Goal: Transaction & Acquisition: Purchase product/service

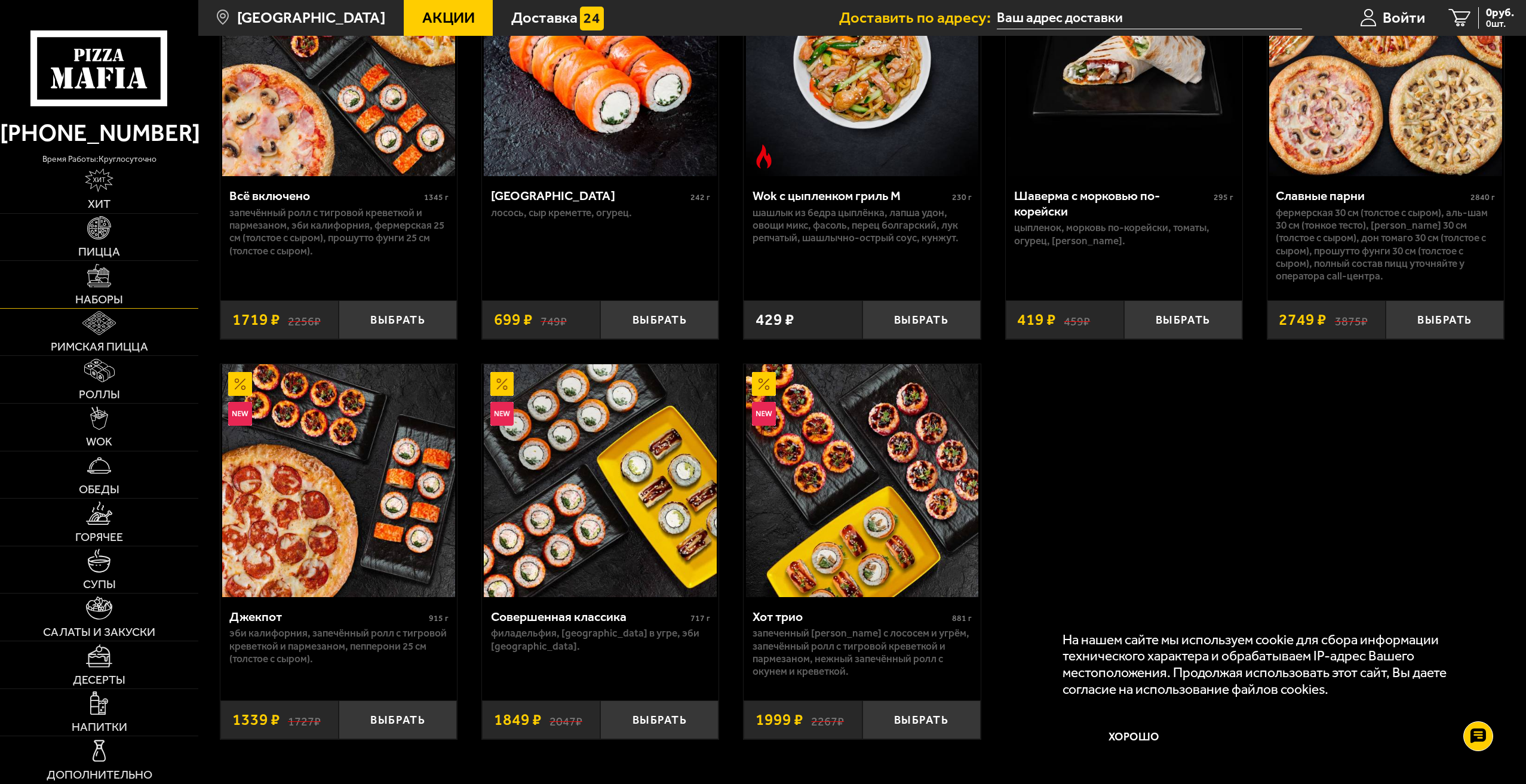
scroll to position [955, 0]
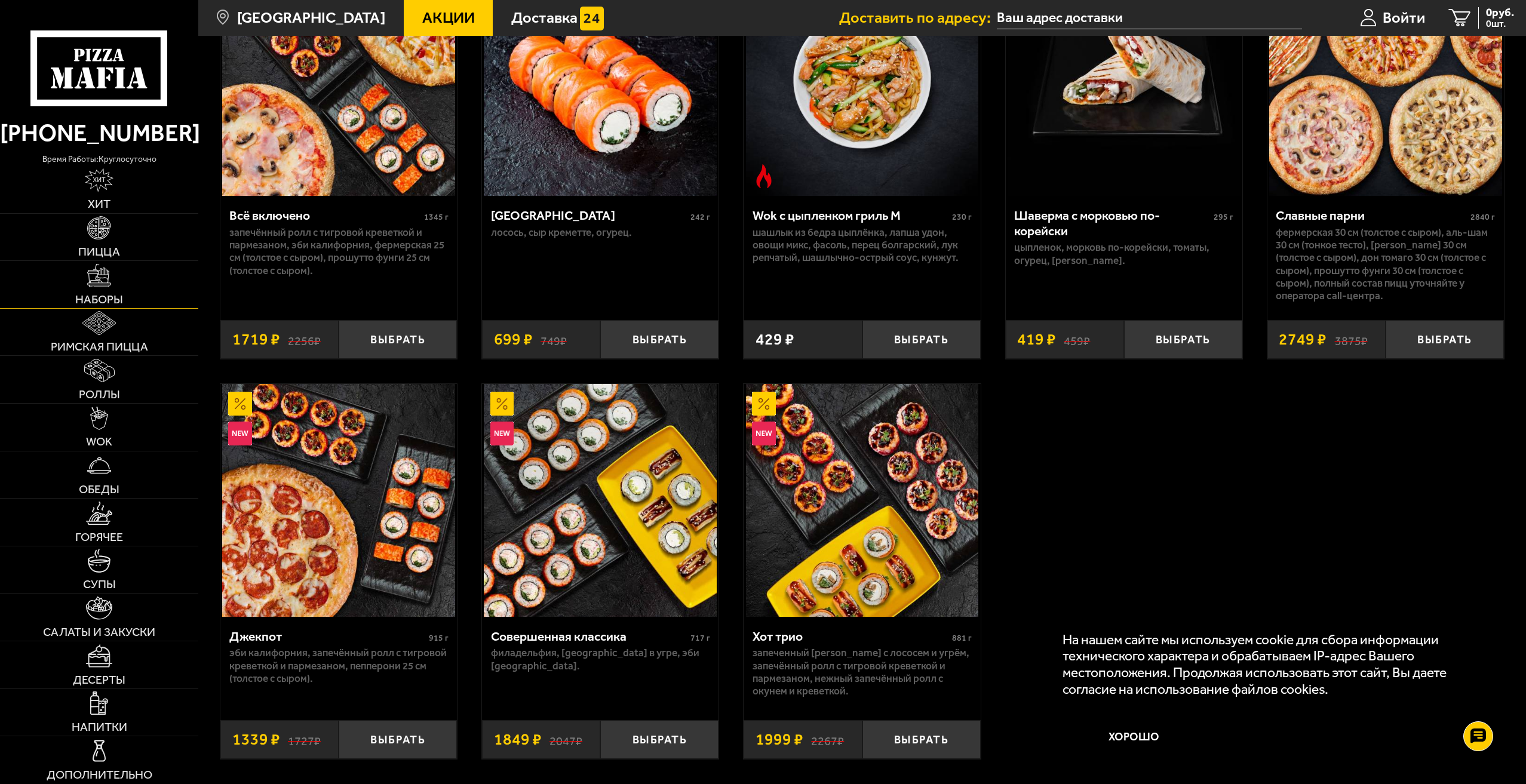
click at [113, 281] on link "Наборы" at bounding box center [99, 284] width 198 height 47
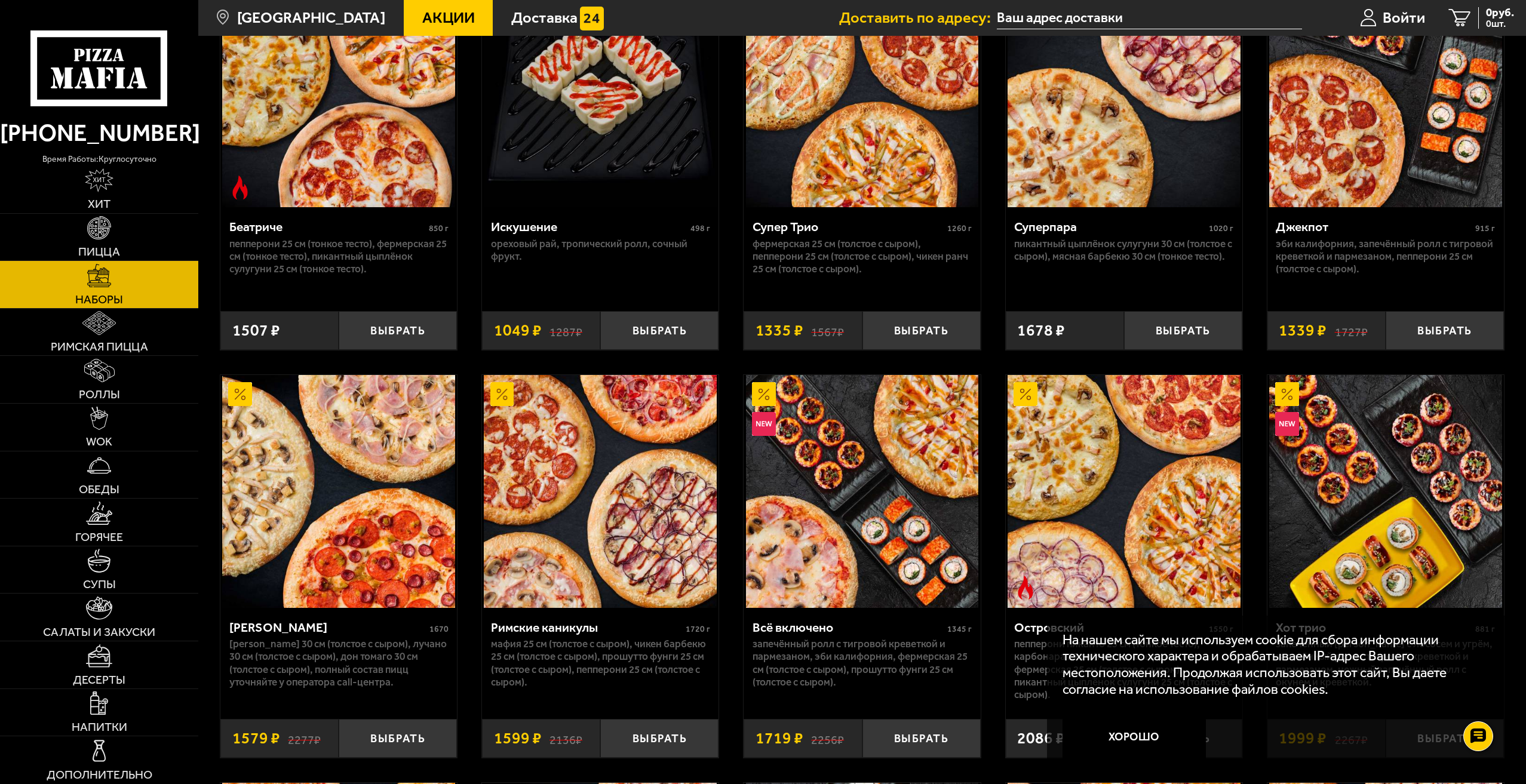
scroll to position [955, 0]
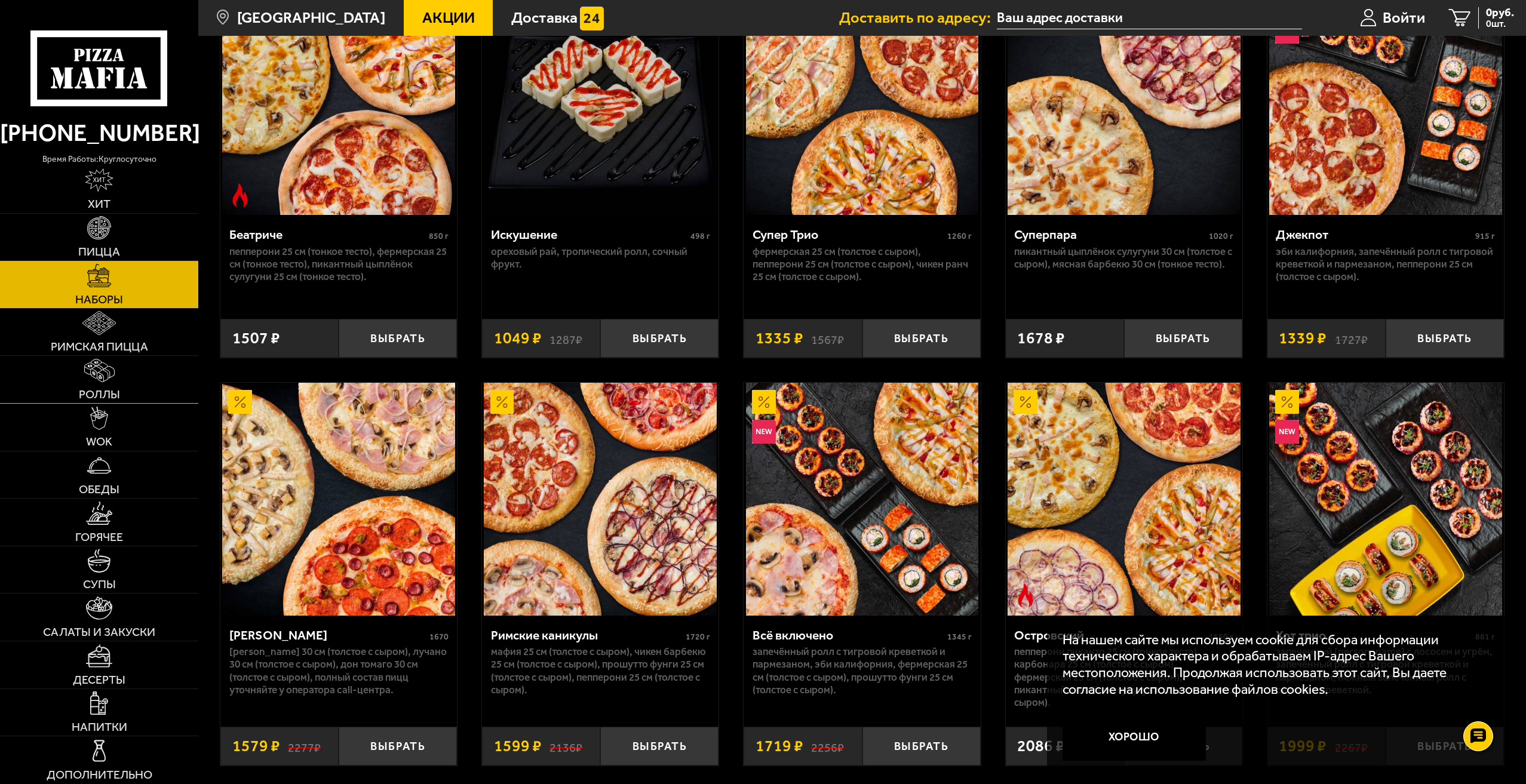
click at [113, 389] on span "Роллы" at bounding box center [99, 395] width 41 height 12
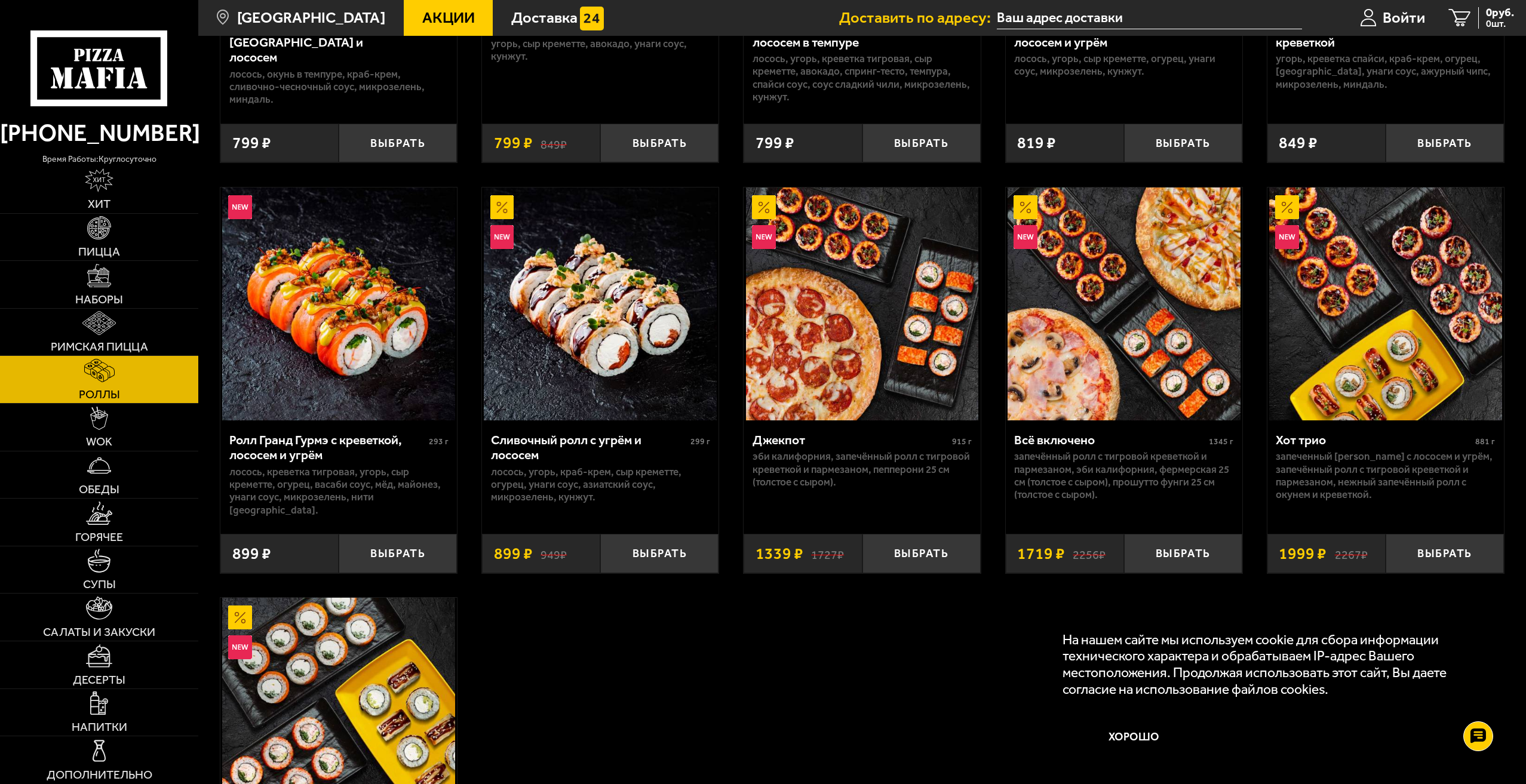
scroll to position [716, 0]
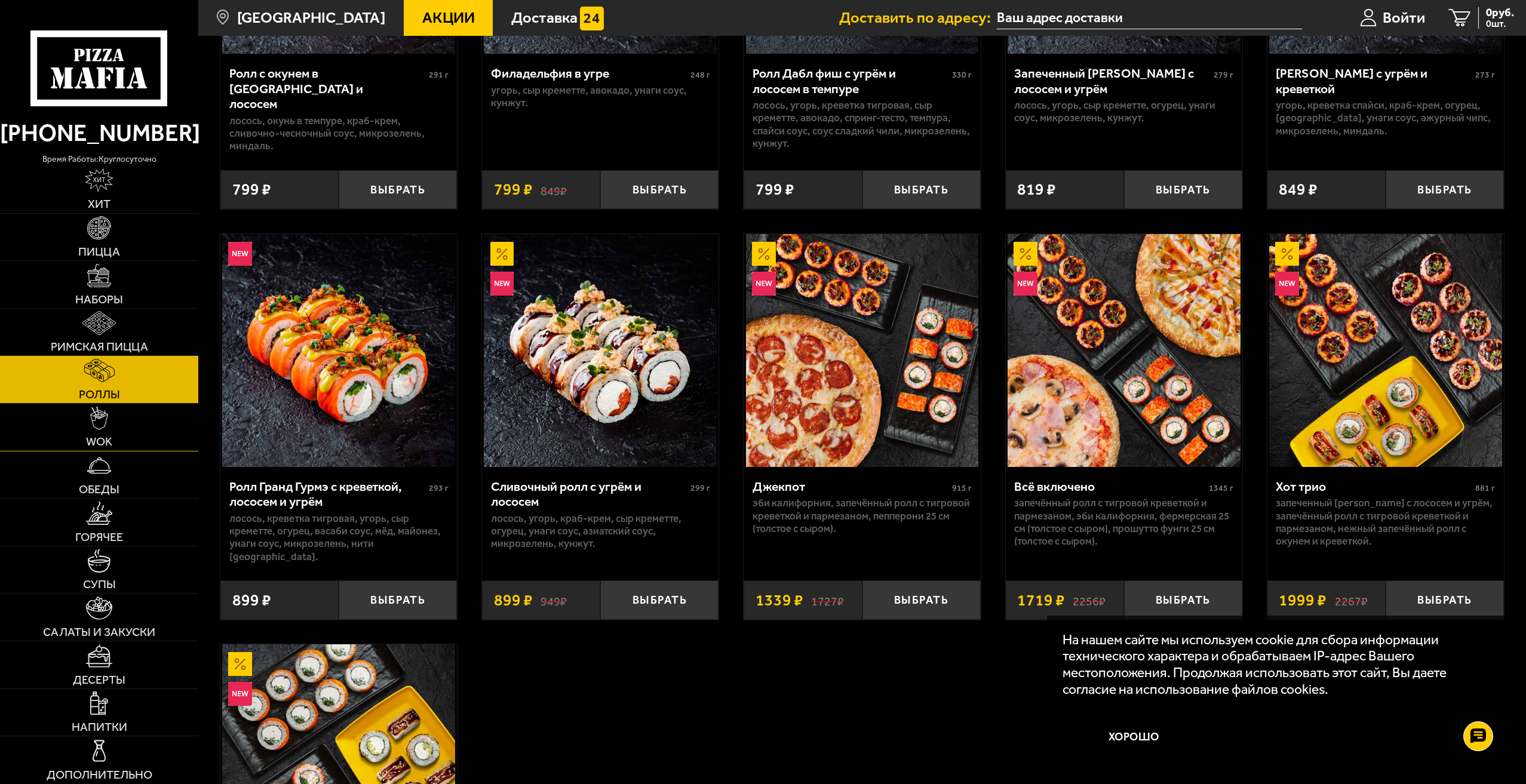
click at [82, 422] on link "WOK" at bounding box center [99, 427] width 198 height 47
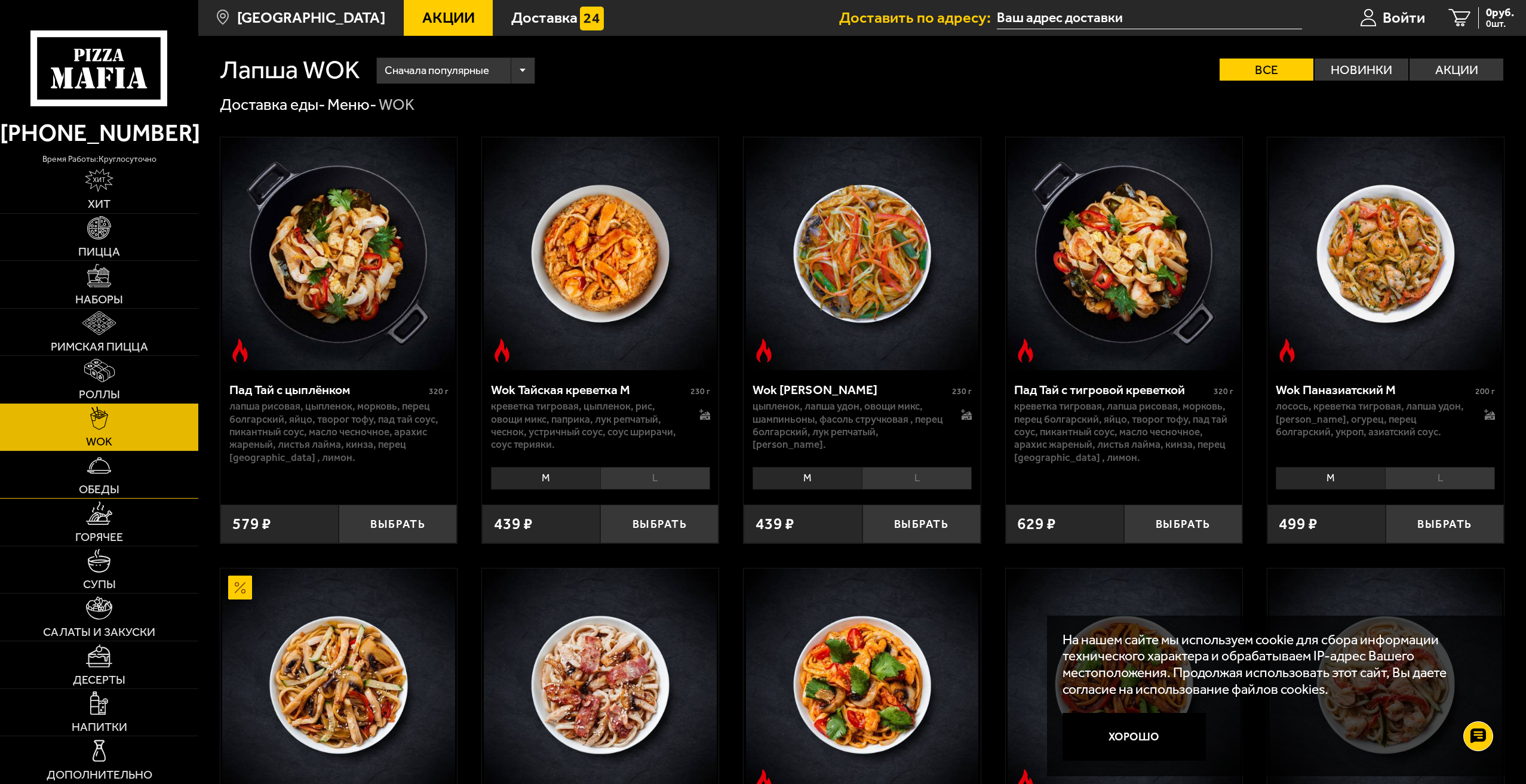
click at [92, 468] on img at bounding box center [99, 465] width 23 height 23
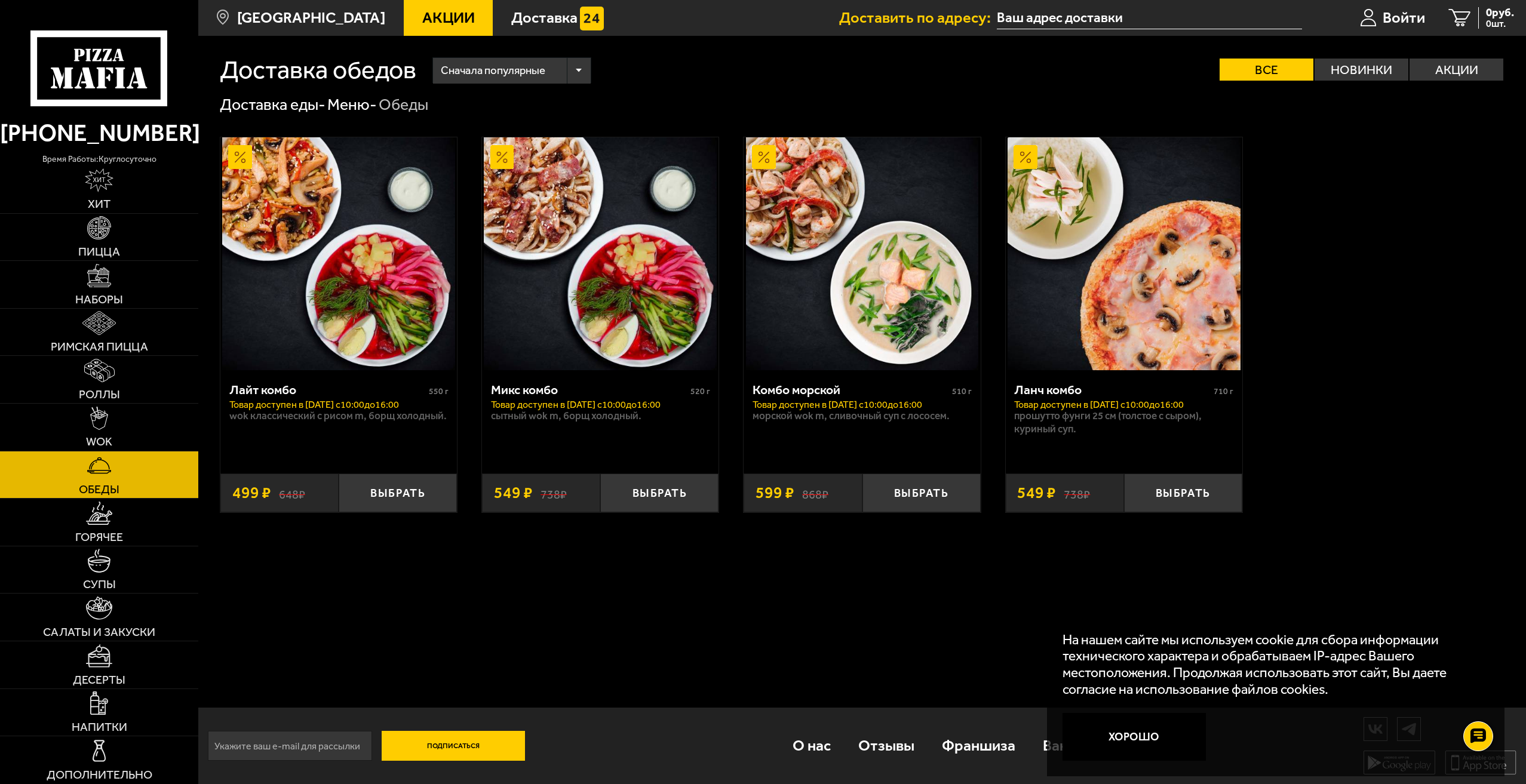
click at [91, 496] on link "Обеды" at bounding box center [99, 475] width 198 height 47
click at [95, 529] on link "Горячее" at bounding box center [99, 522] width 198 height 47
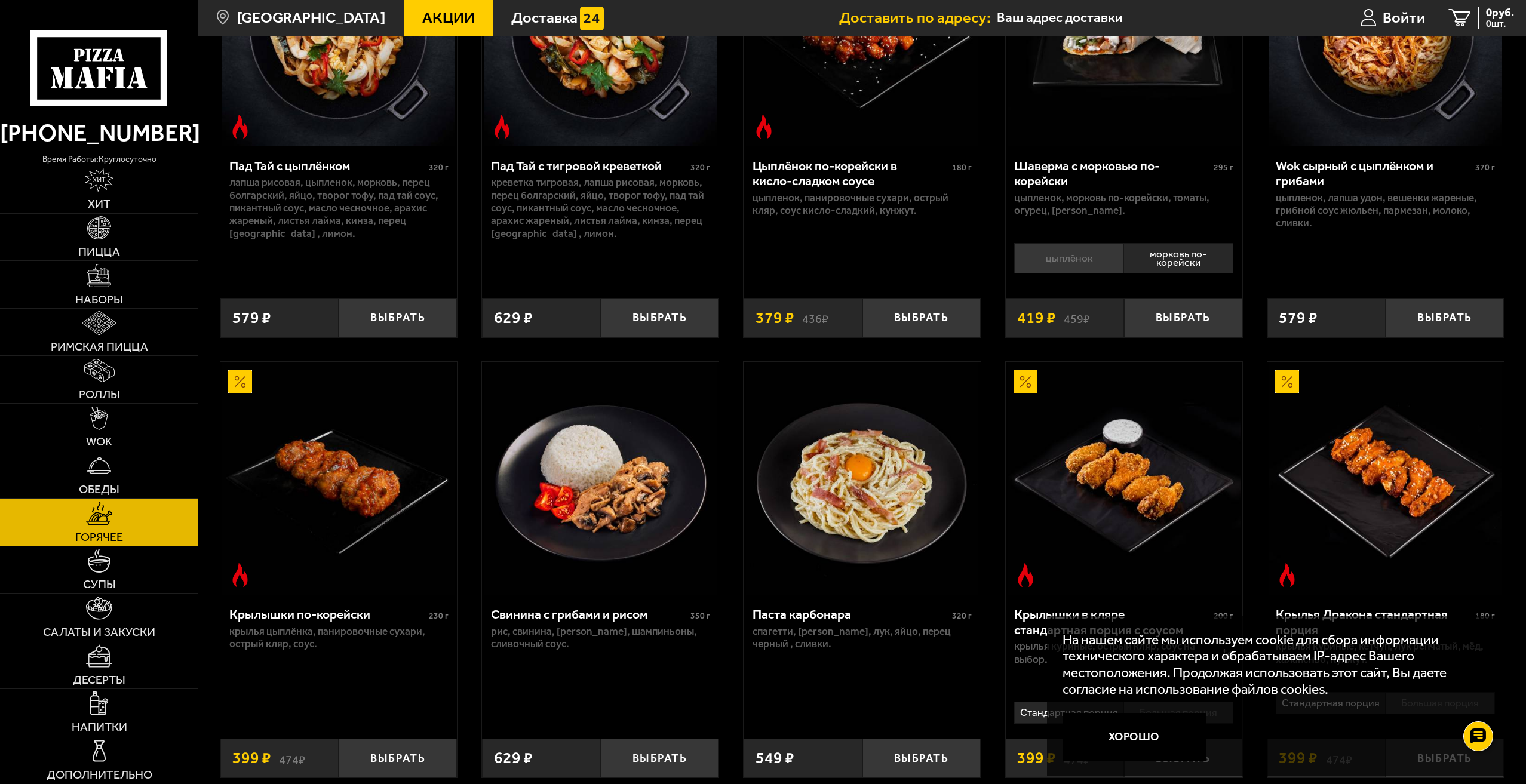
scroll to position [299, 0]
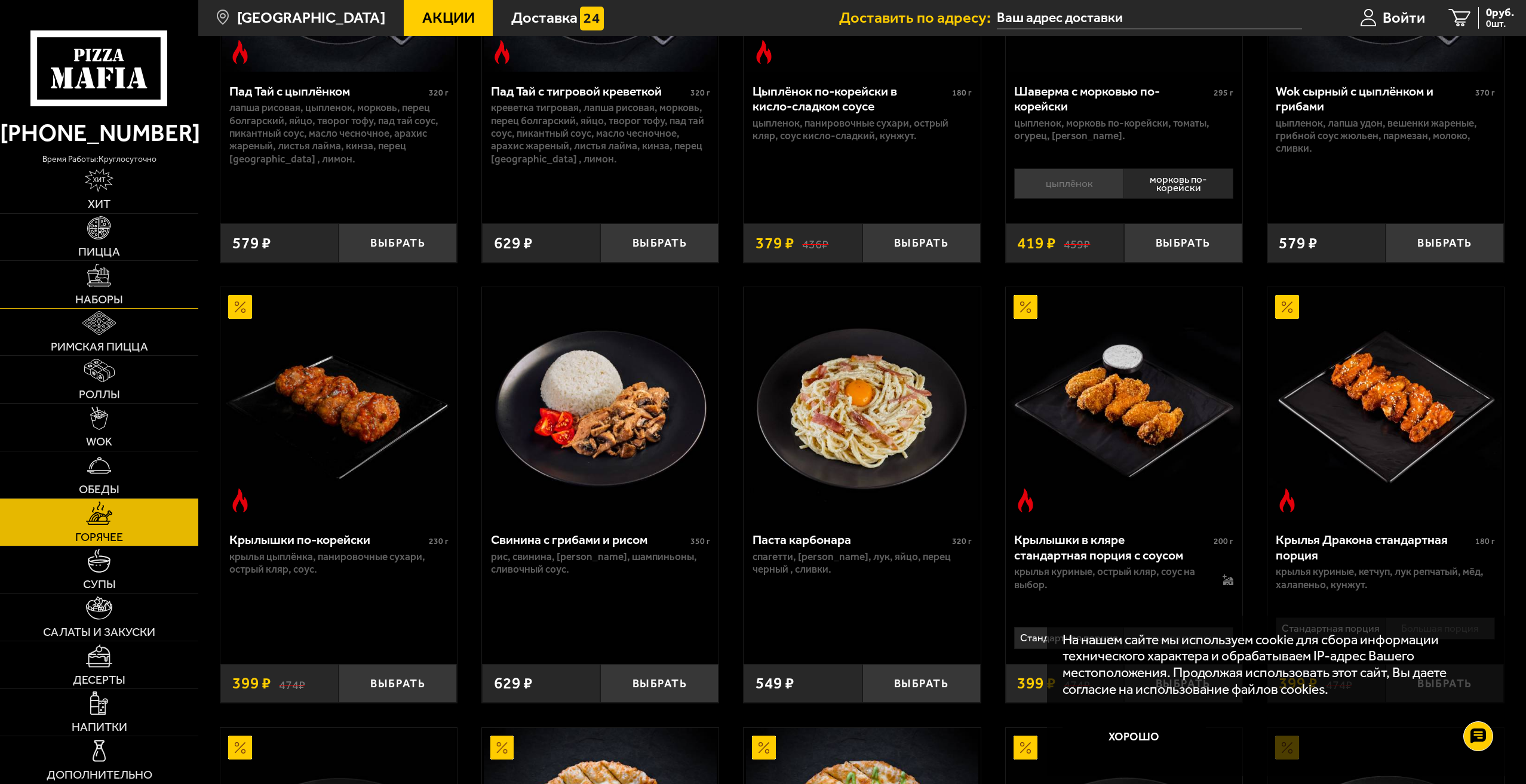
click at [101, 284] on img at bounding box center [99, 276] width 23 height 23
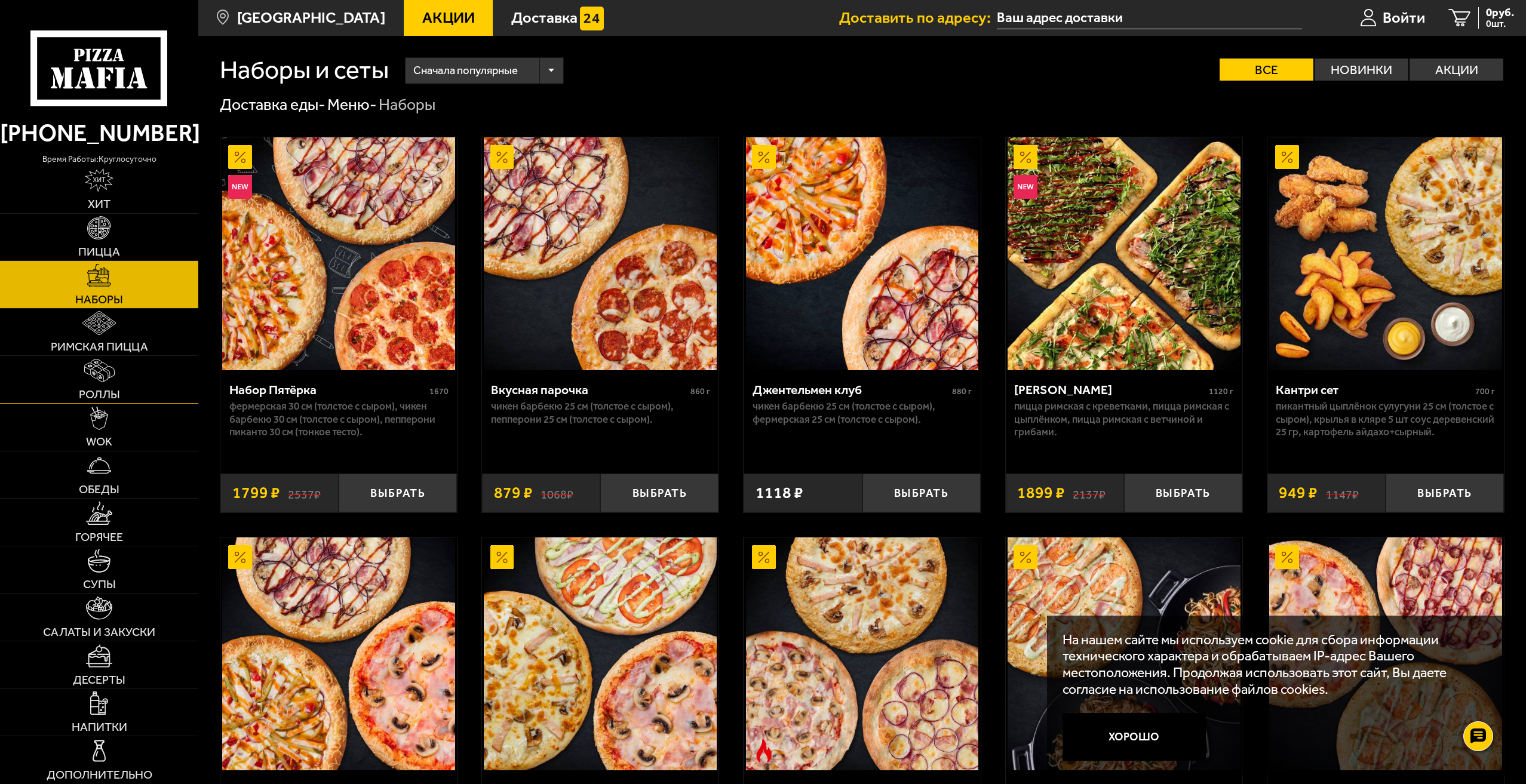
click at [105, 367] on img at bounding box center [99, 371] width 30 height 23
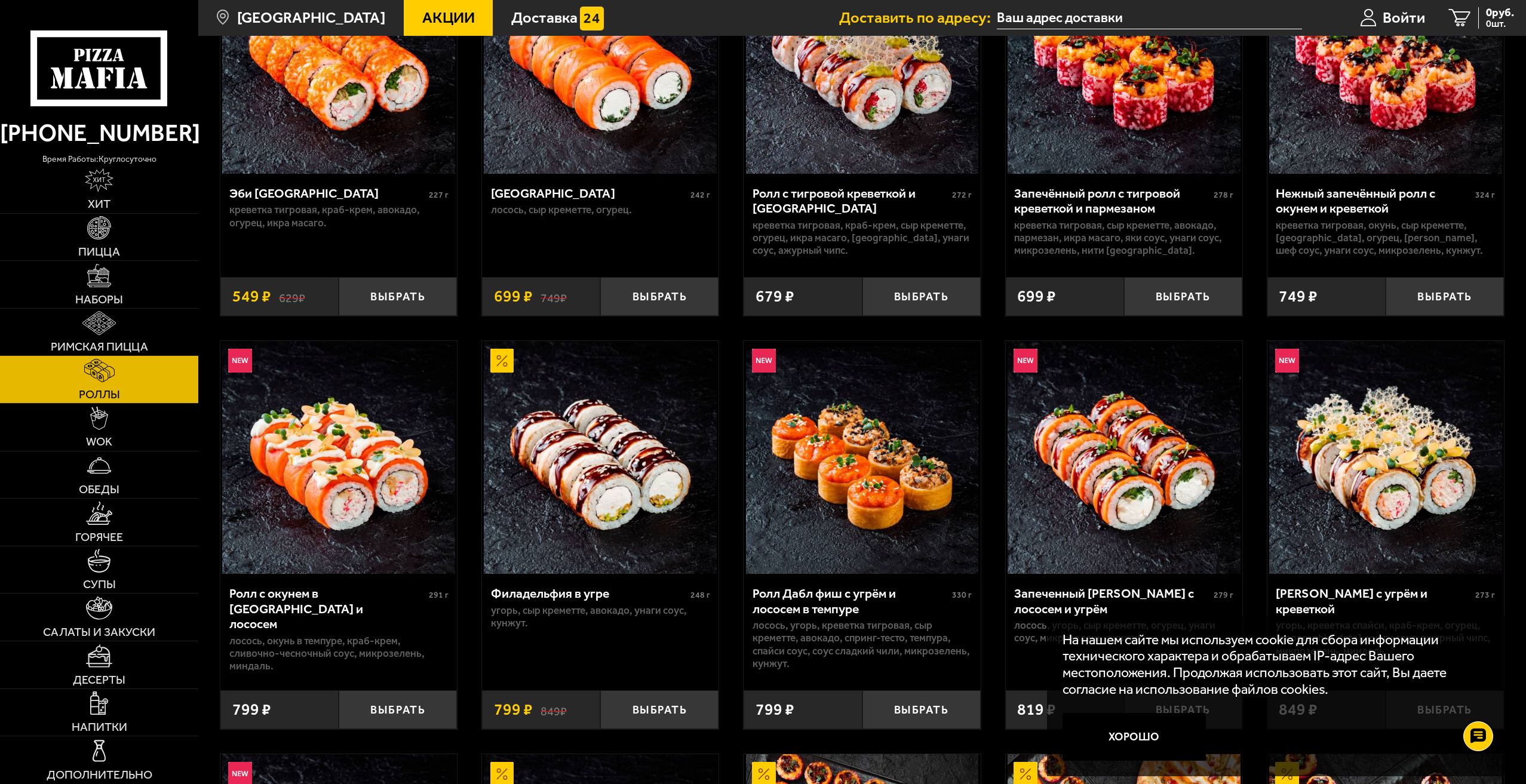
scroll to position [239, 0]
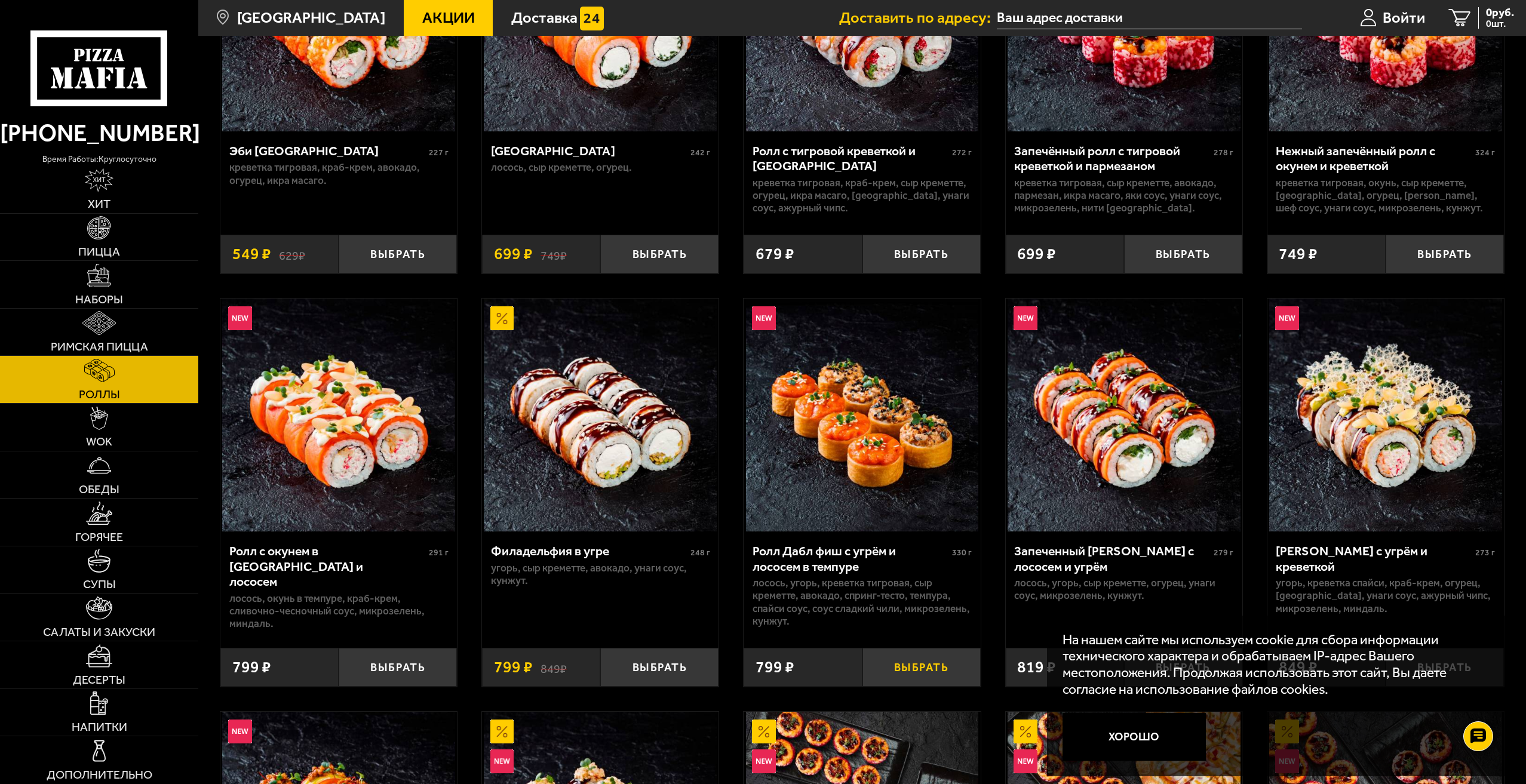
click at [922, 660] on button "Выбрать" at bounding box center [921, 667] width 118 height 39
click at [113, 574] on link "Супы" at bounding box center [99, 570] width 198 height 47
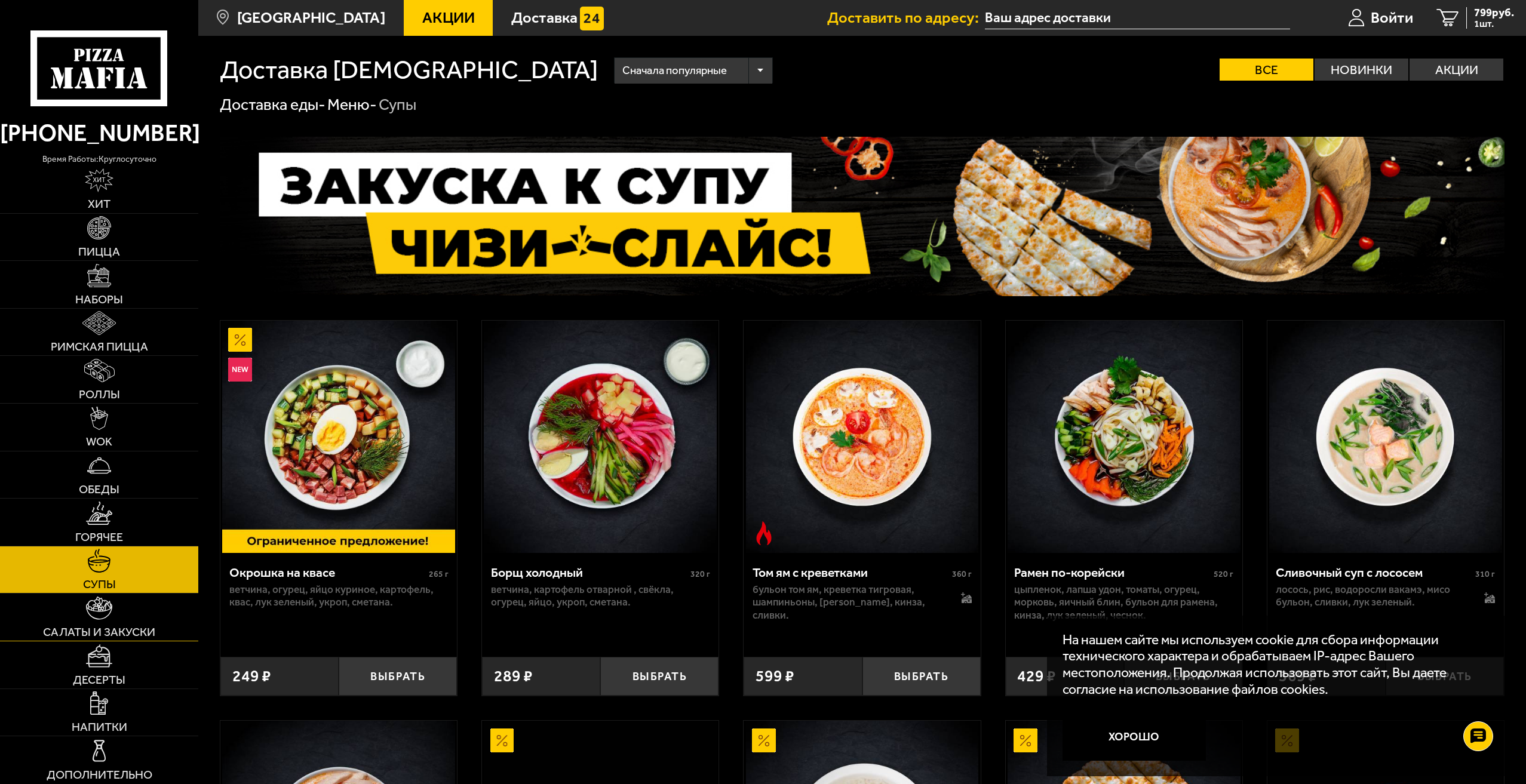
click at [107, 602] on img at bounding box center [100, 608] width 27 height 23
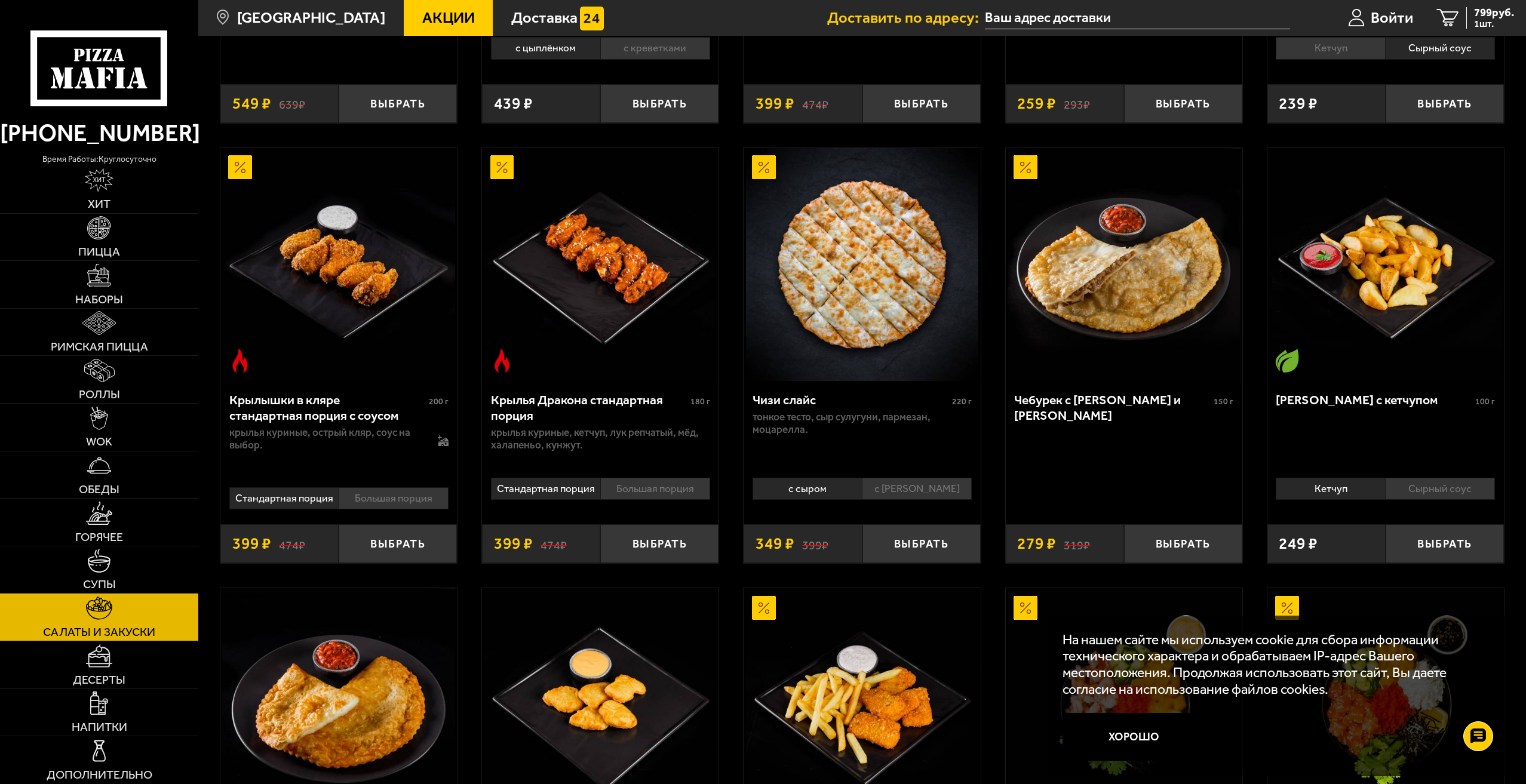
scroll to position [358, 0]
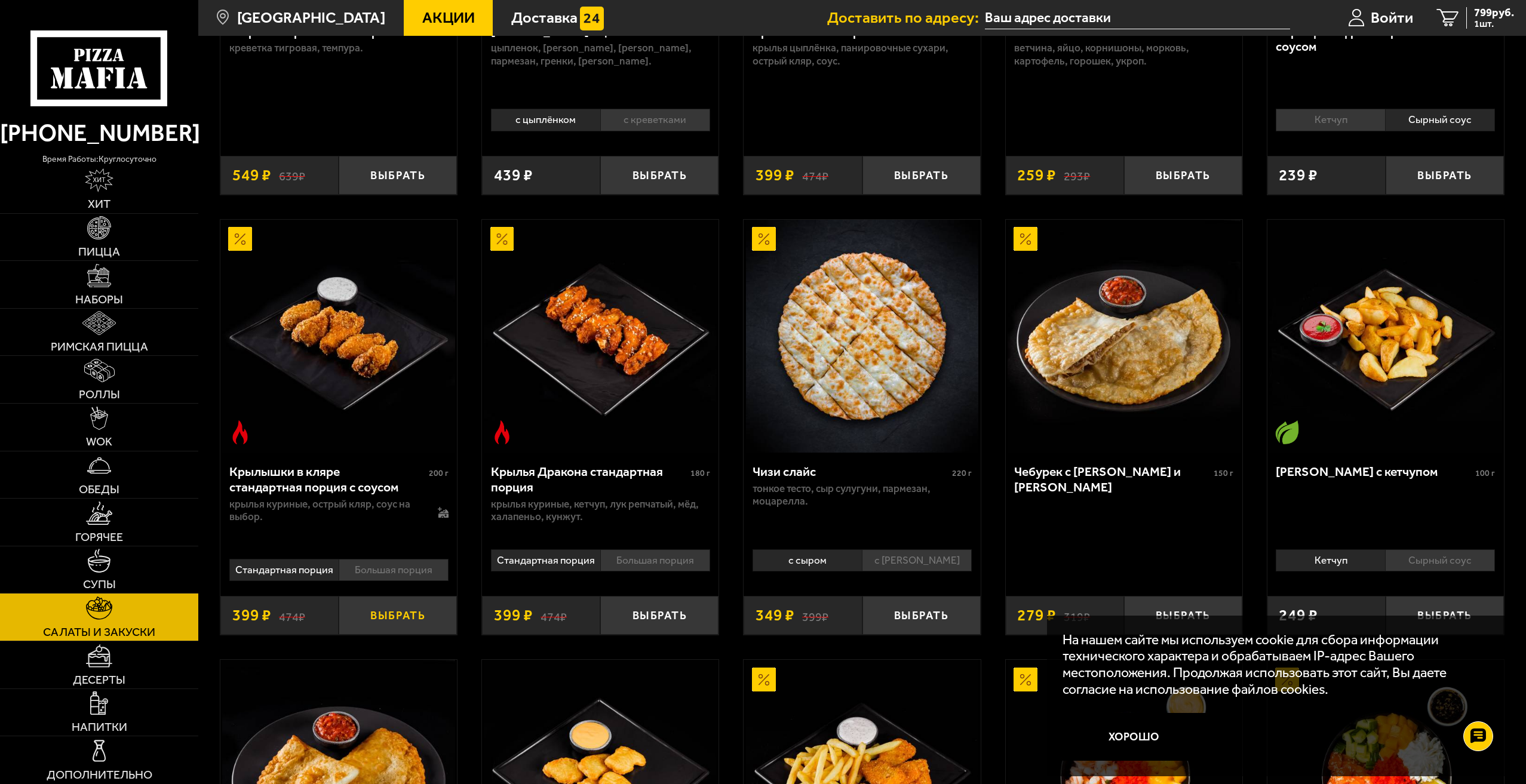
click at [393, 620] on button "Выбрать" at bounding box center [398, 615] width 118 height 39
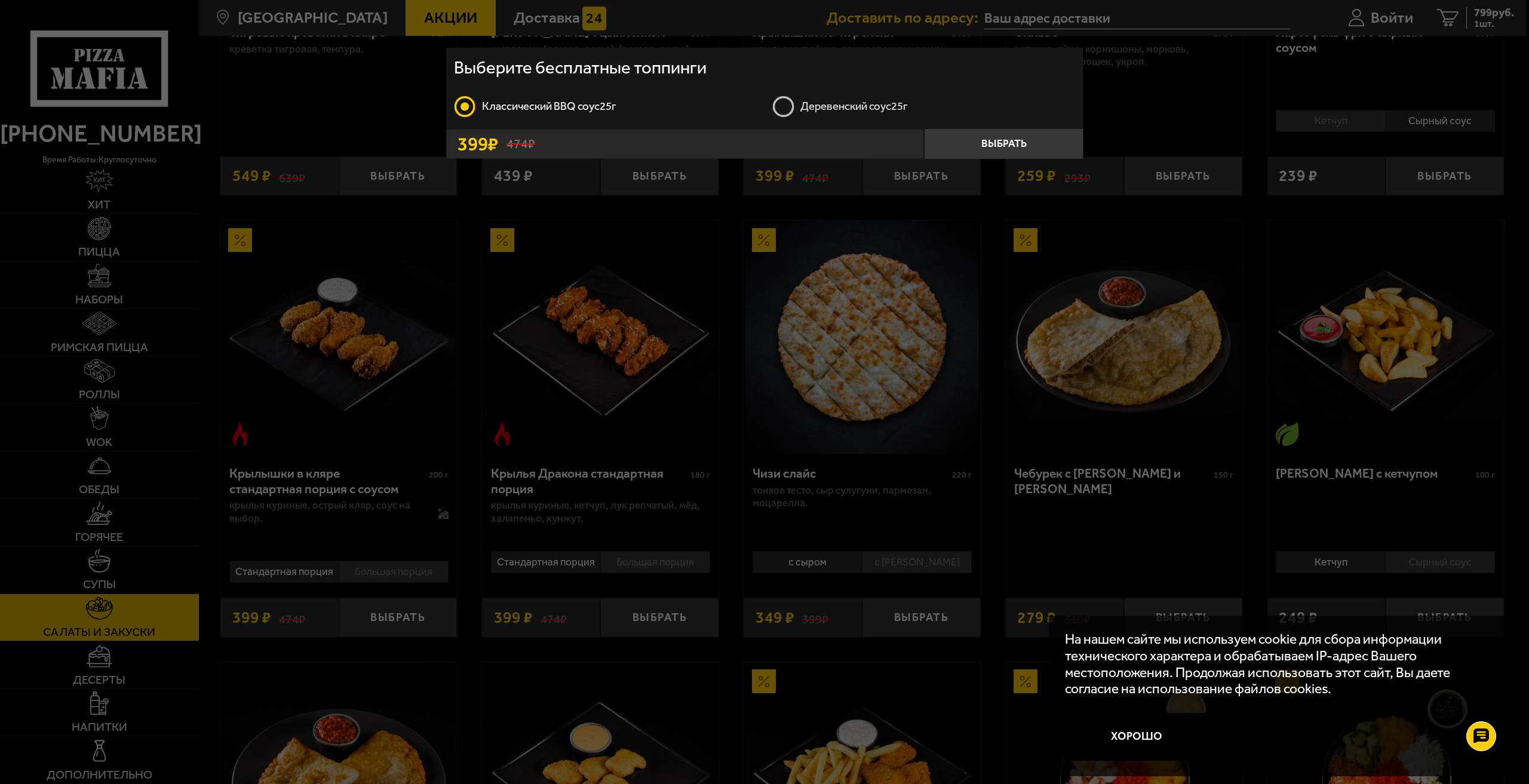
click at [793, 104] on label "Деревенский соус 25г" at bounding box center [923, 106] width 303 height 23
click at [0, 0] on input "Деревенский соус 25г" at bounding box center [0, 0] width 0 height 0
click at [1009, 157] on button "Выбрать" at bounding box center [1004, 144] width 159 height 30
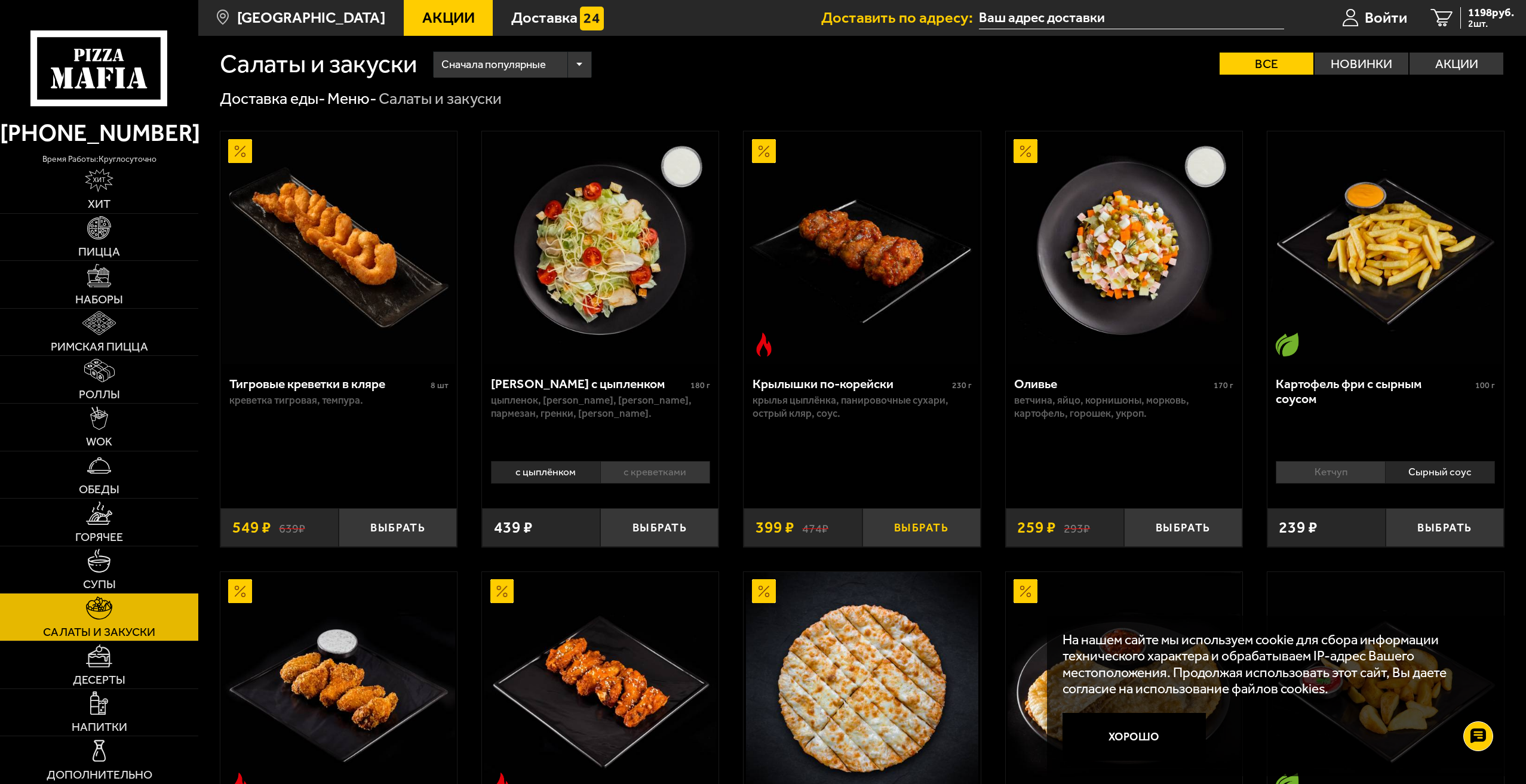
scroll to position [0, 0]
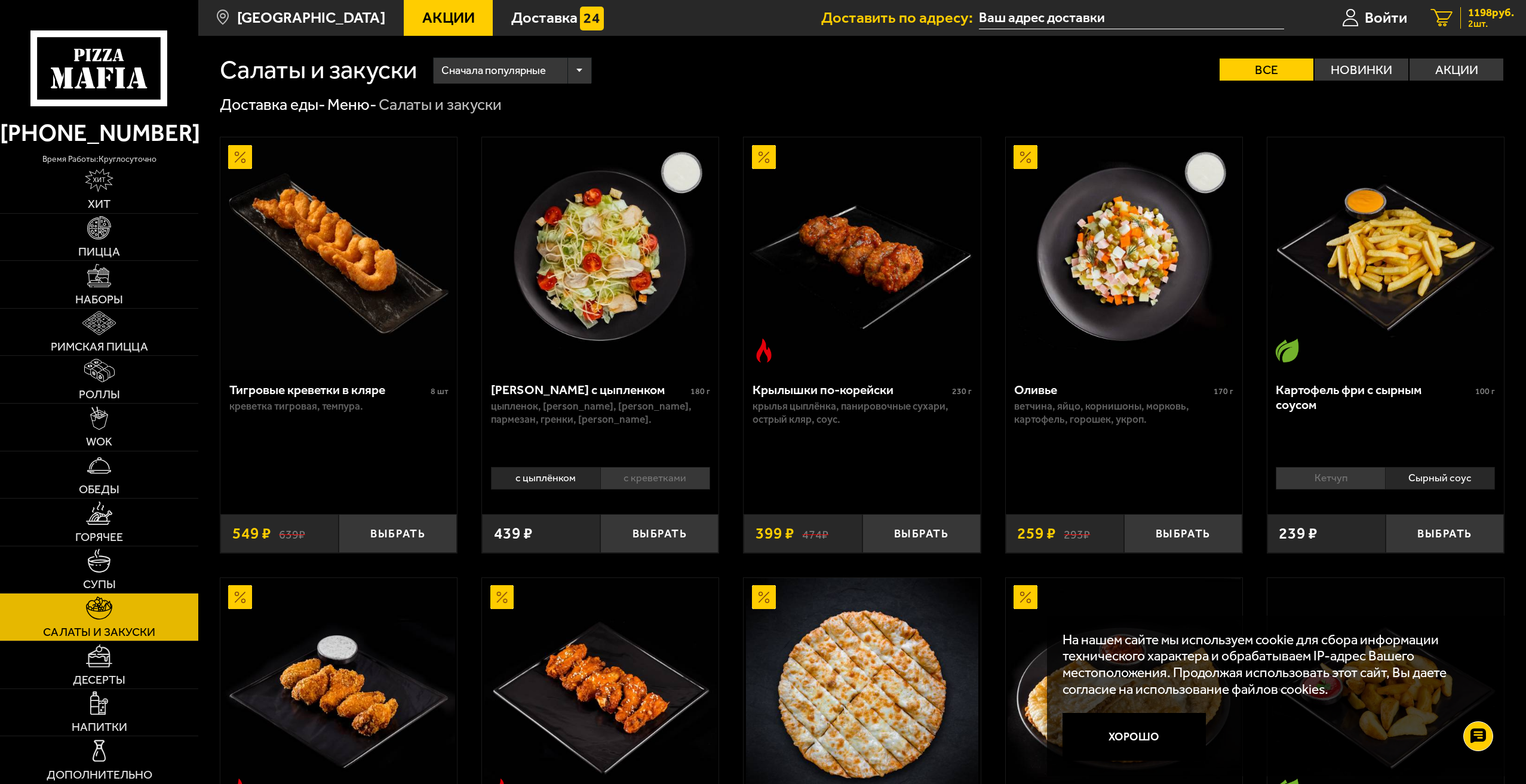
click at [1501, 22] on span "2 шт." at bounding box center [1491, 23] width 46 height 9
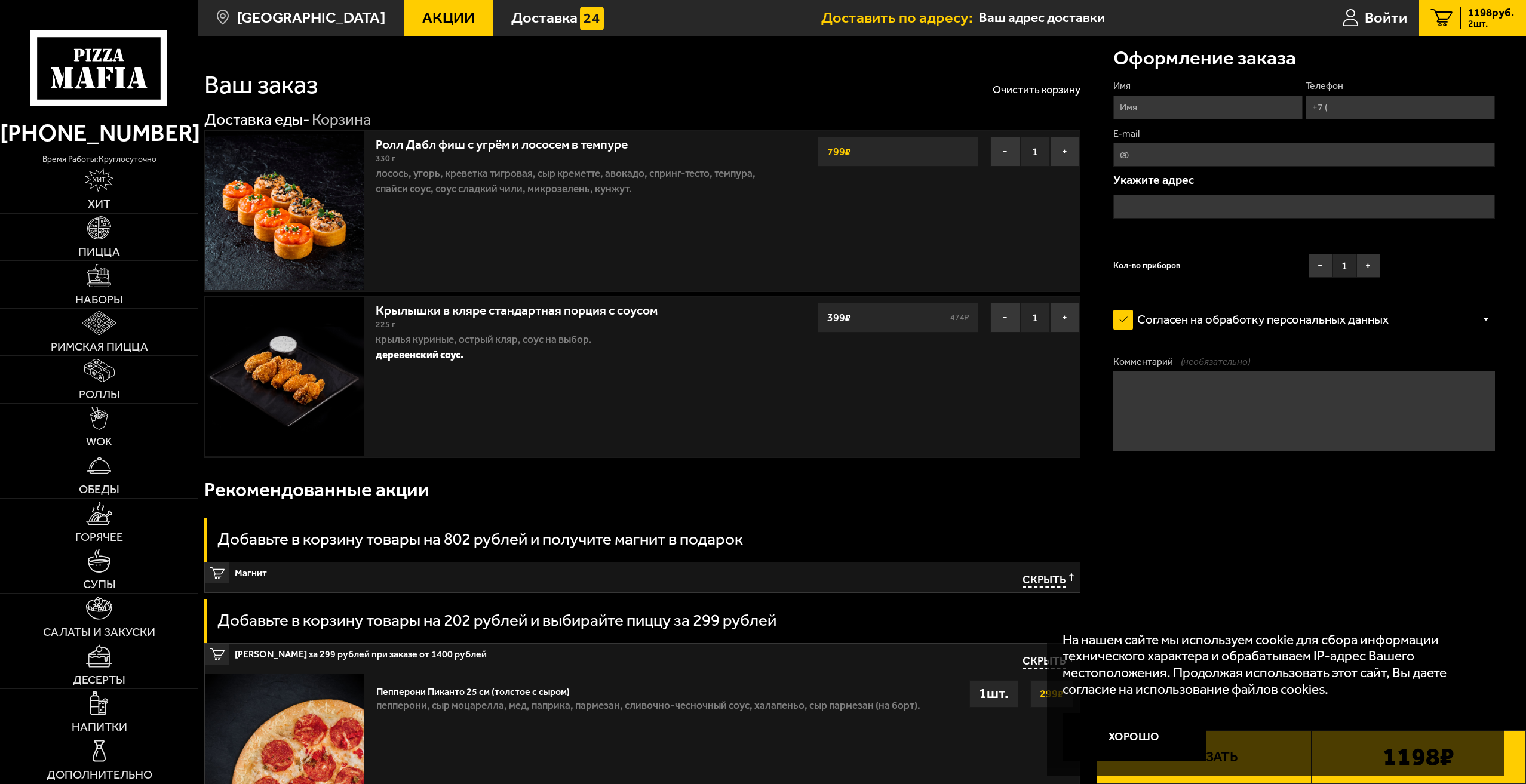
click at [1152, 121] on div "Имя Телефон E-mail Укажите адрес Кол-во приборов − 1 +" at bounding box center [1304, 182] width 382 height 205
click at [1162, 96] on input "Имя" at bounding box center [1208, 107] width 190 height 23
type input "Саша Шляпик"
type input "+7 (951) 667-01-44"
click at [1190, 160] on input "E-mail" at bounding box center [1304, 154] width 382 height 23
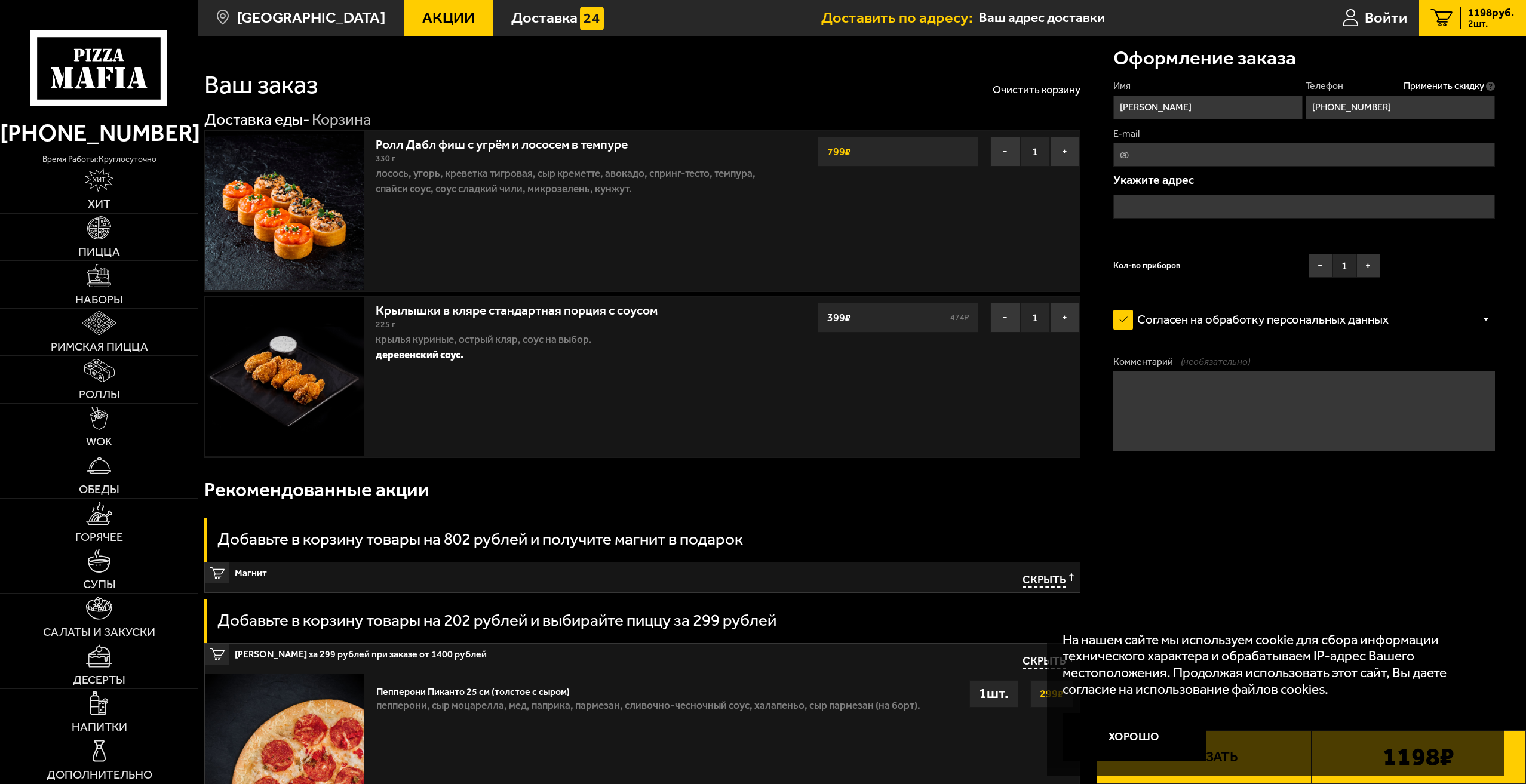
type input "nastena_kot97@mail.ru"
click at [1195, 209] on input "text" at bounding box center [1304, 206] width 382 height 23
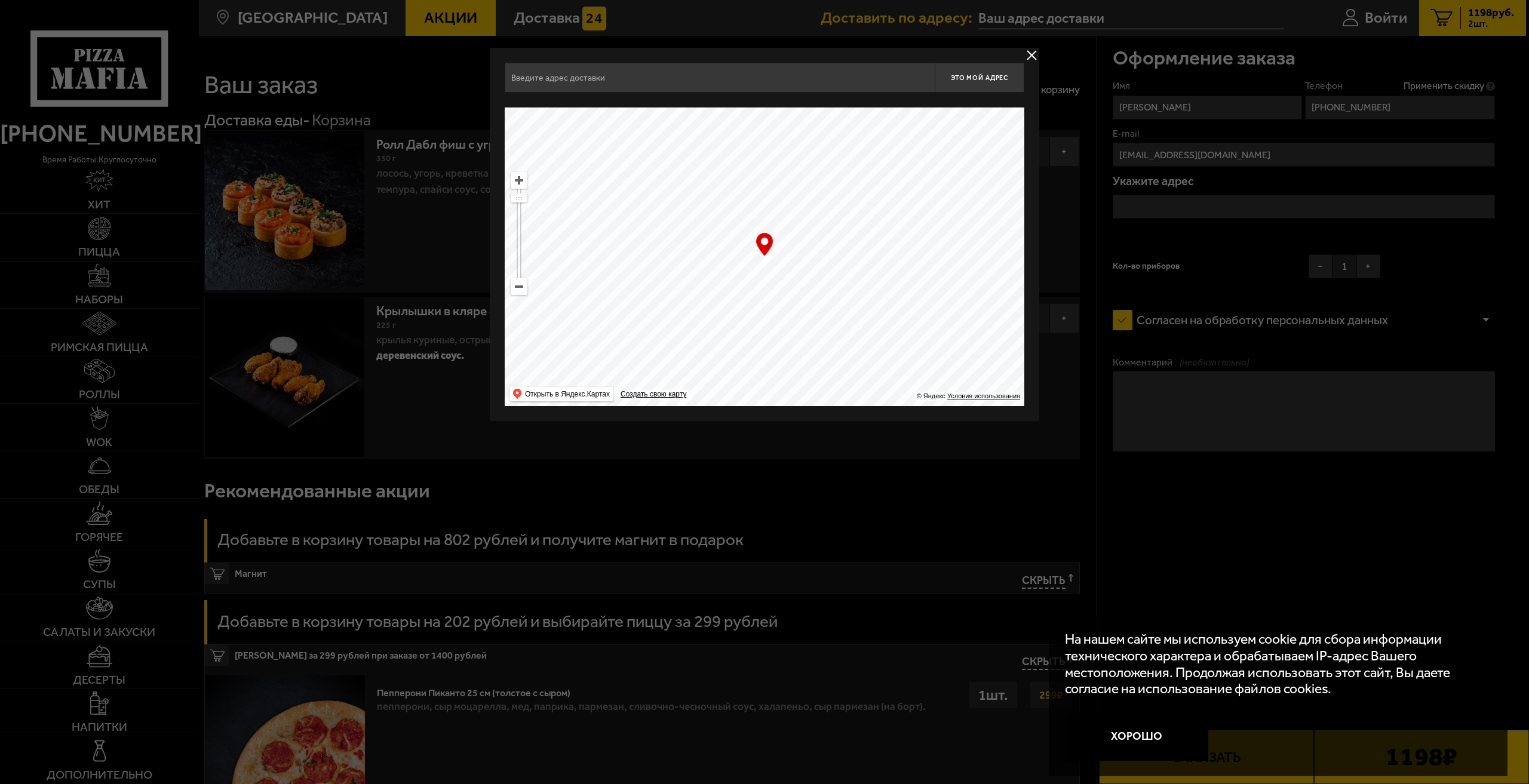
click at [727, 75] on input "text" at bounding box center [720, 78] width 430 height 30
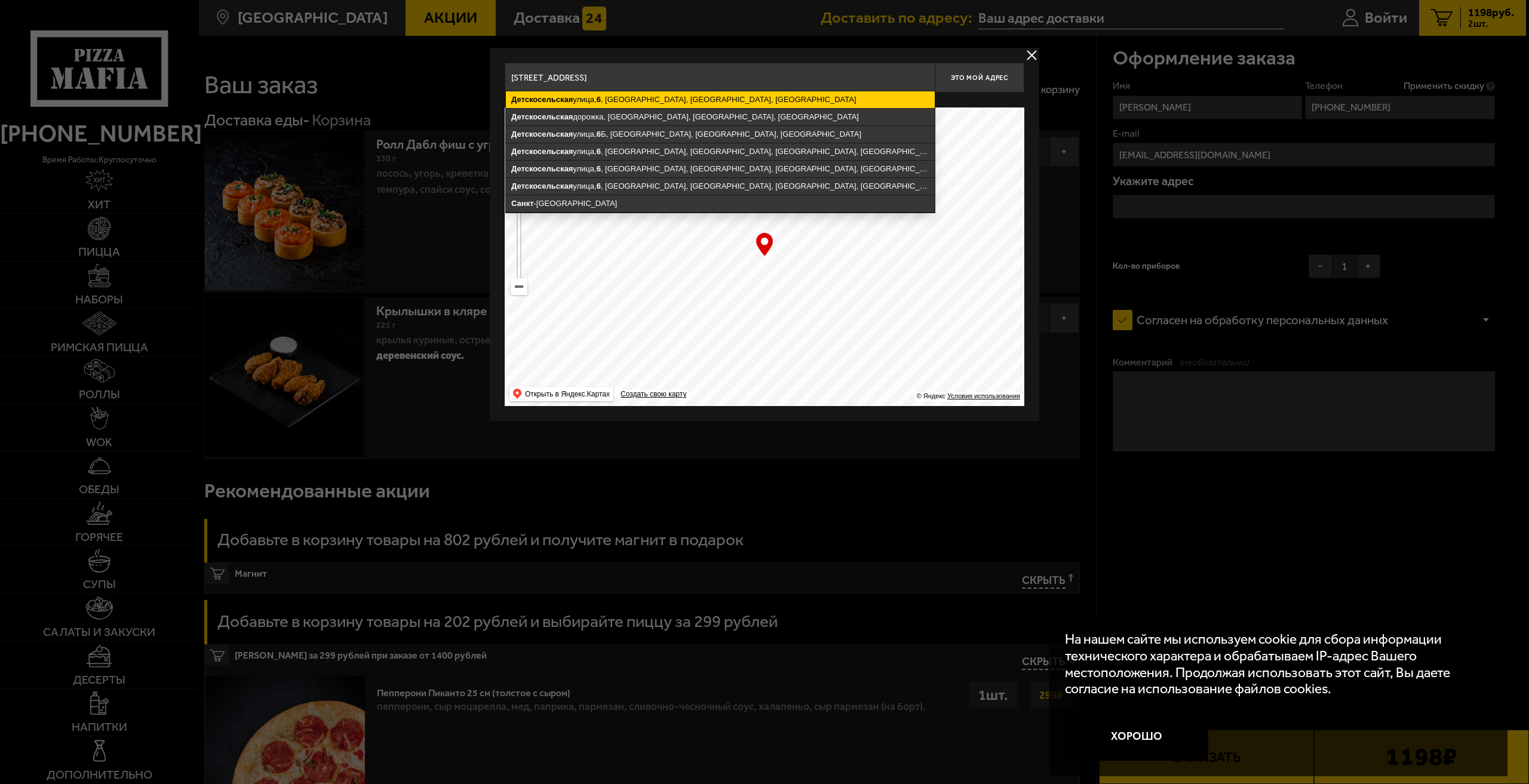
click at [790, 104] on ymaps "Детскосельская улица, 6 , Павловск, Пушкинский район, Санкт-Петербург" at bounding box center [720, 100] width 429 height 17
type input "Санкт-Петербург, Пушкинский район, Павловск, Детскосельская улица, 6"
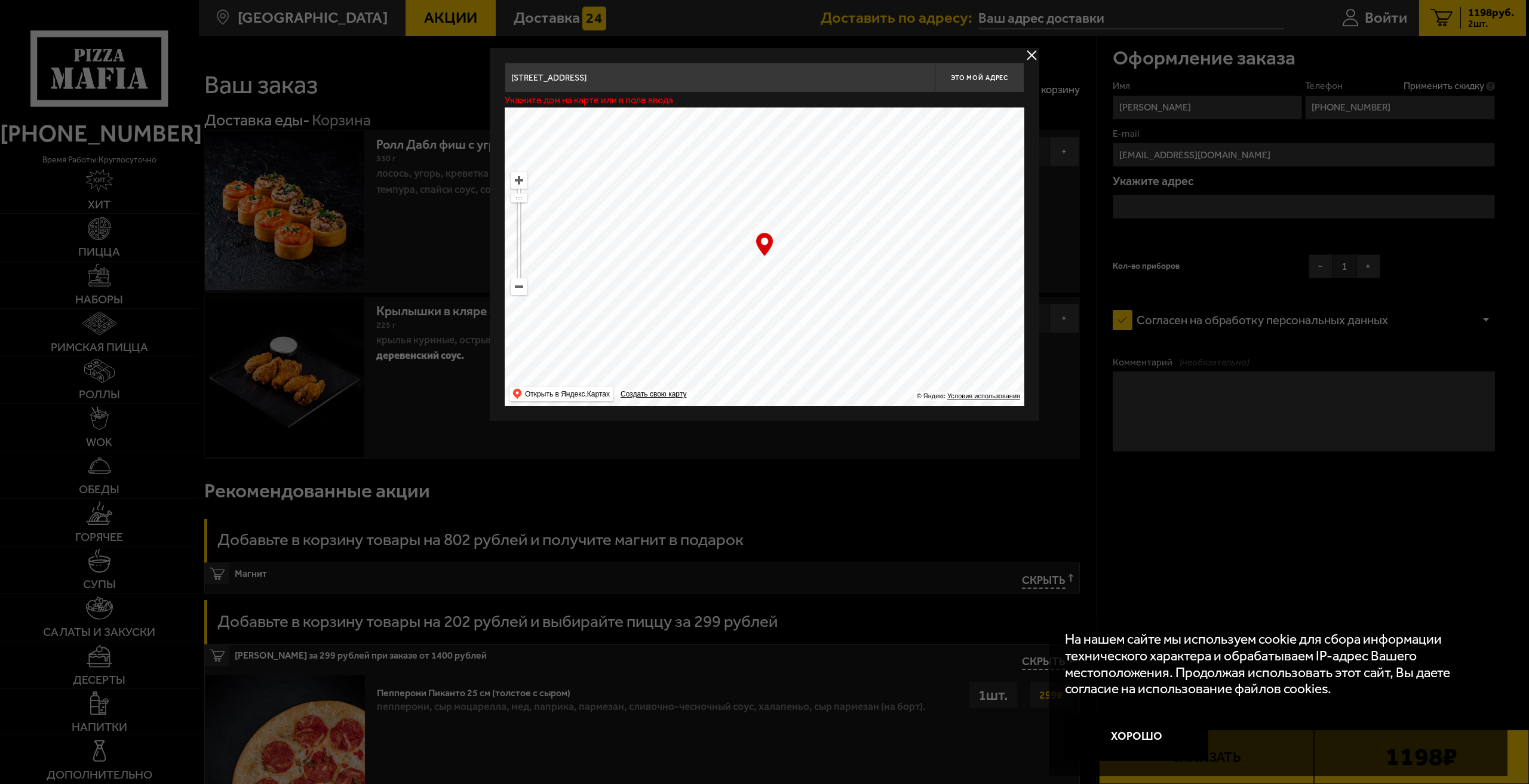
type input "Пушкинский район, Павловск, Детскосельская улица, 6"
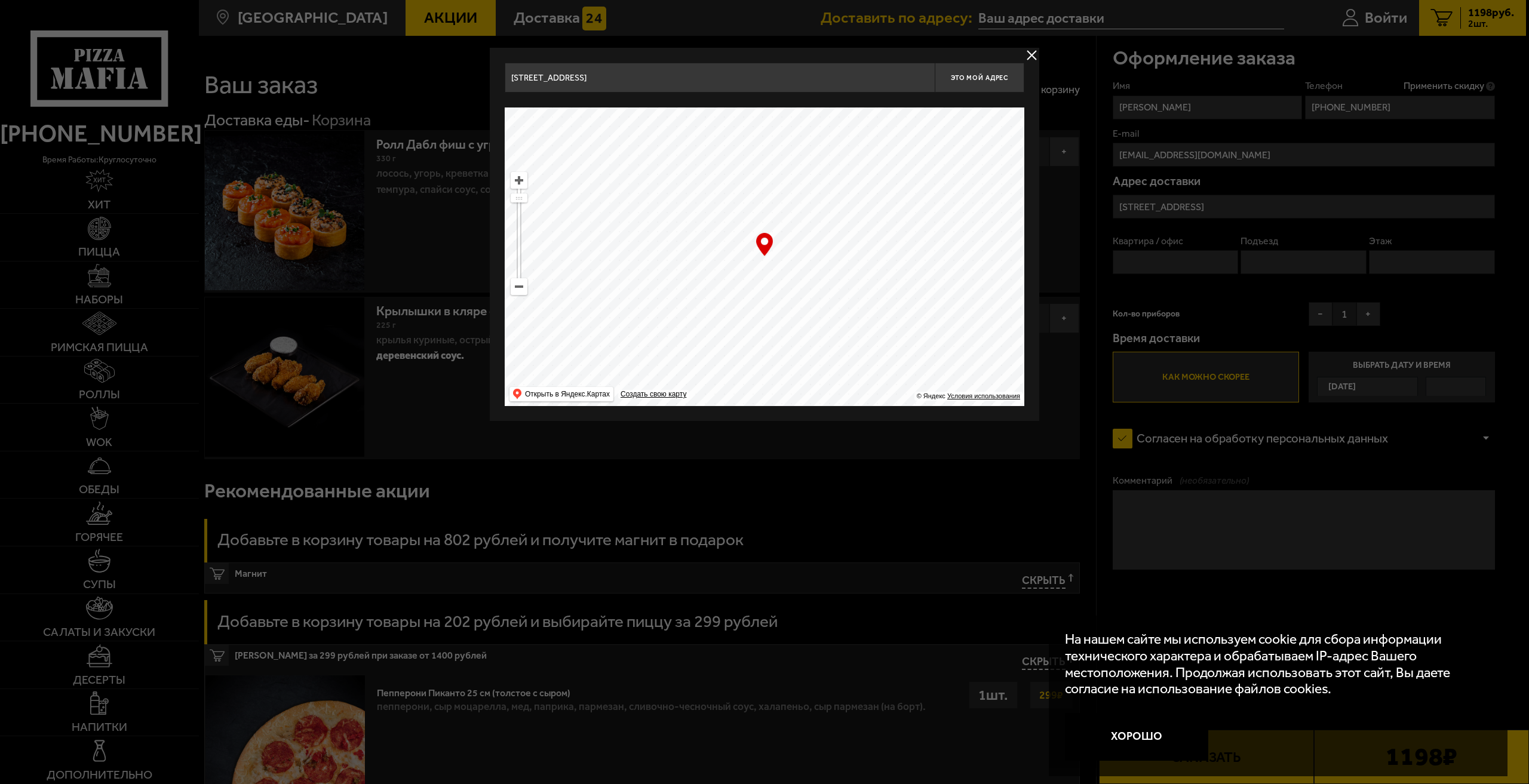
click at [1220, 268] on div at bounding box center [764, 392] width 1529 height 784
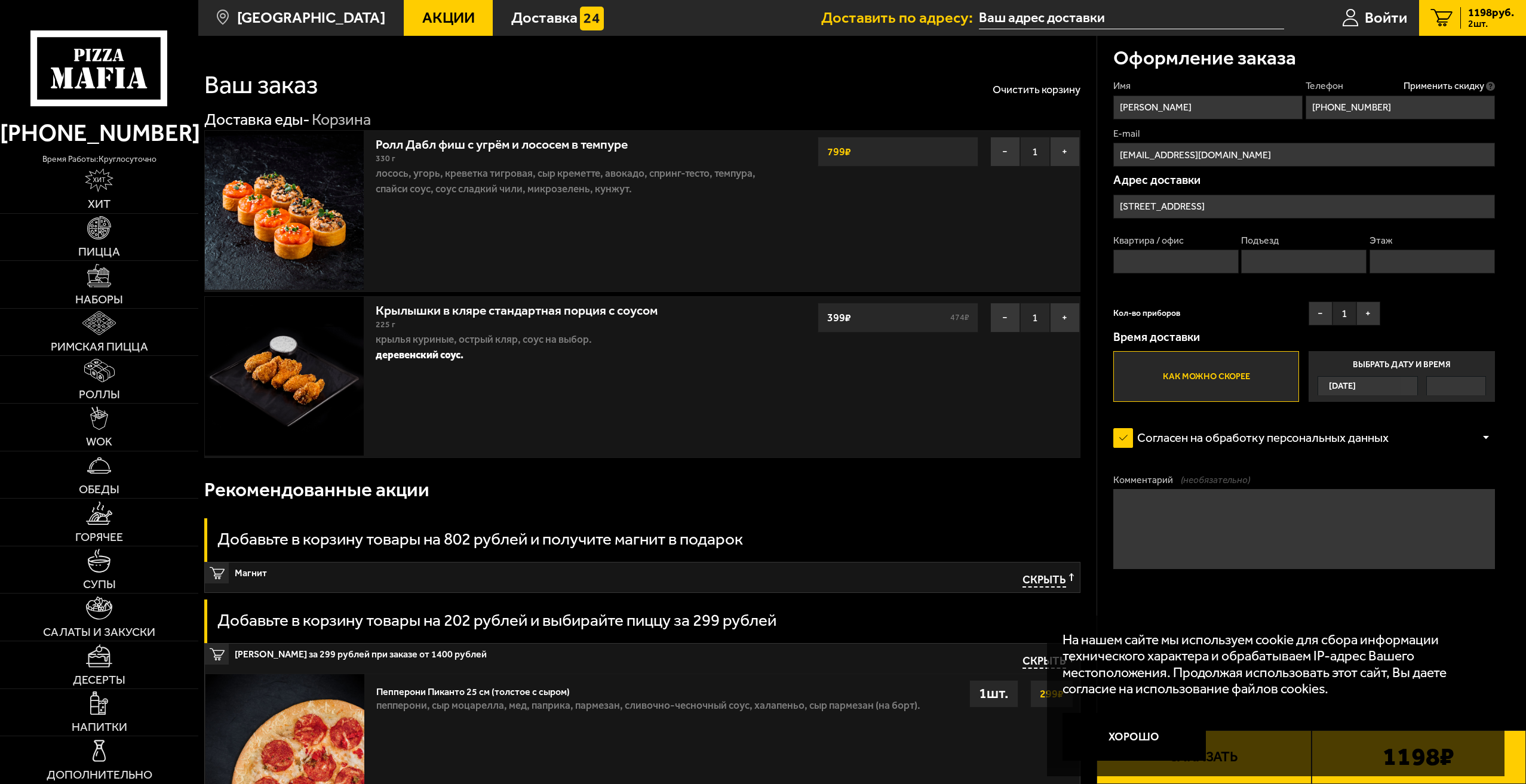
click at [1171, 264] on input "Квартира / офис" at bounding box center [1176, 262] width 126 height 23
type input "20"
click at [1276, 255] on input "Подъезд" at bounding box center [1305, 262] width 126 height 23
type input "2"
click at [1462, 272] on input "Этаж" at bounding box center [1433, 262] width 126 height 23
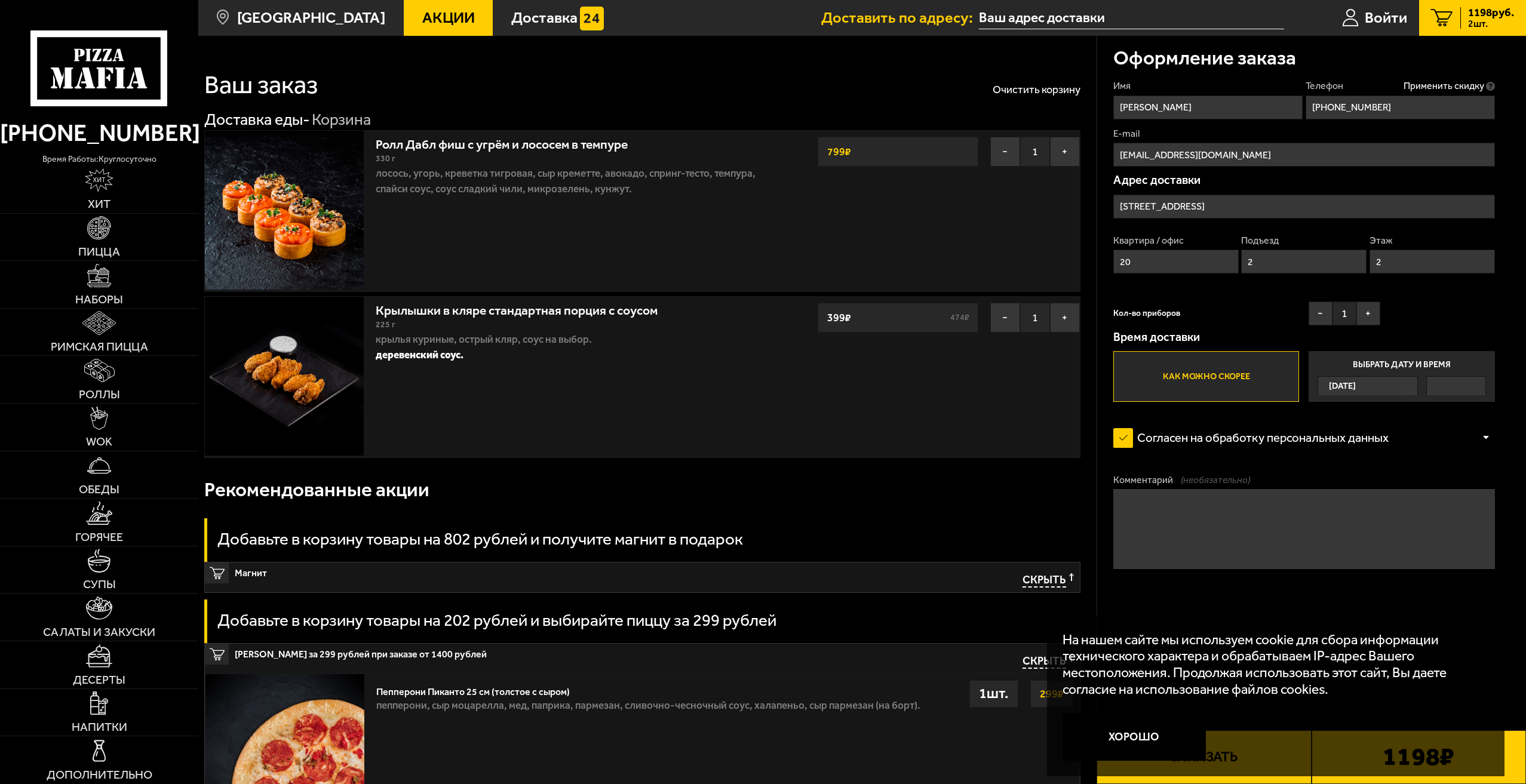
type input "2"
click at [1208, 509] on textarea "Комментарий (необязательно)" at bounding box center [1304, 528] width 382 height 80
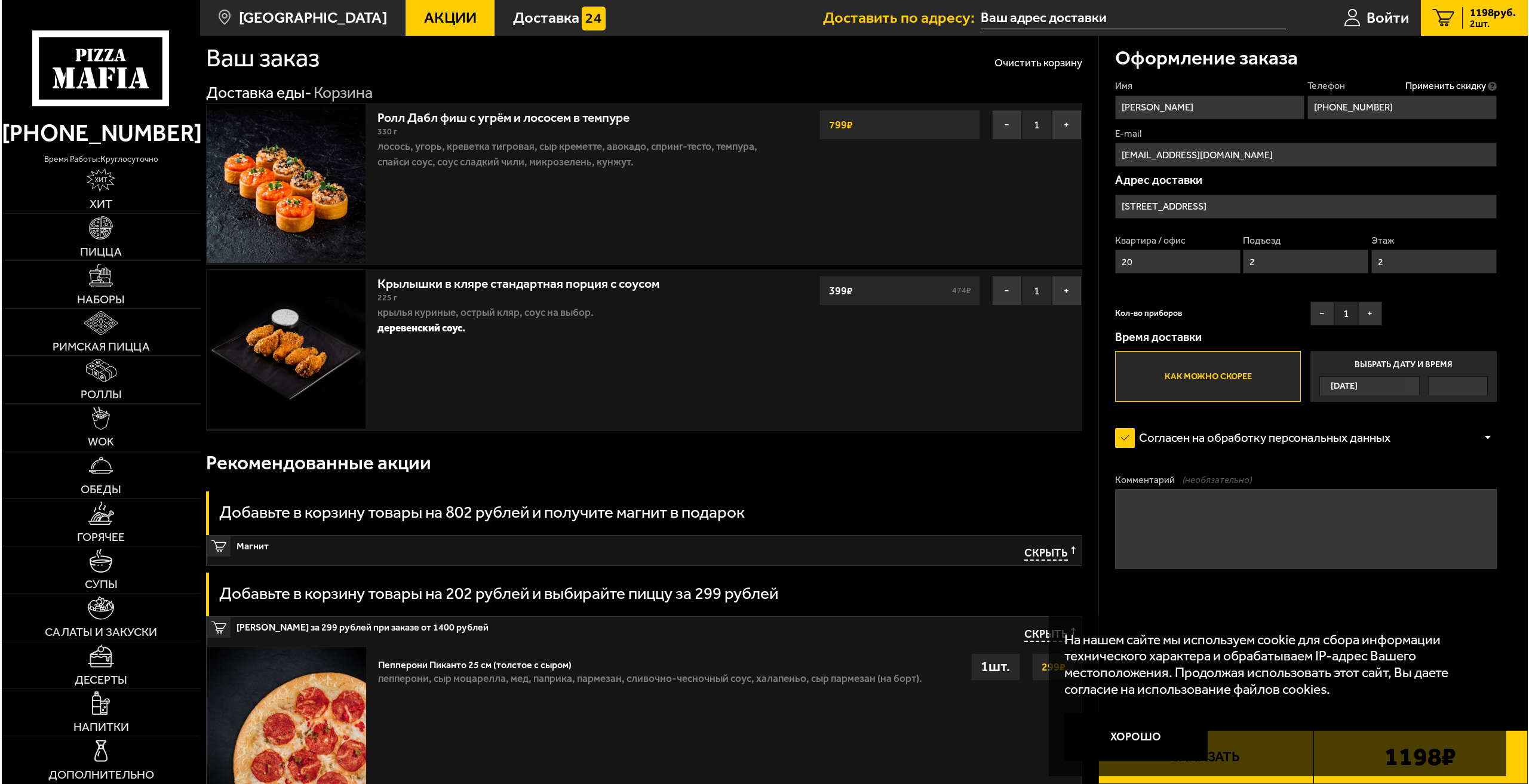
scroll to position [179, 0]
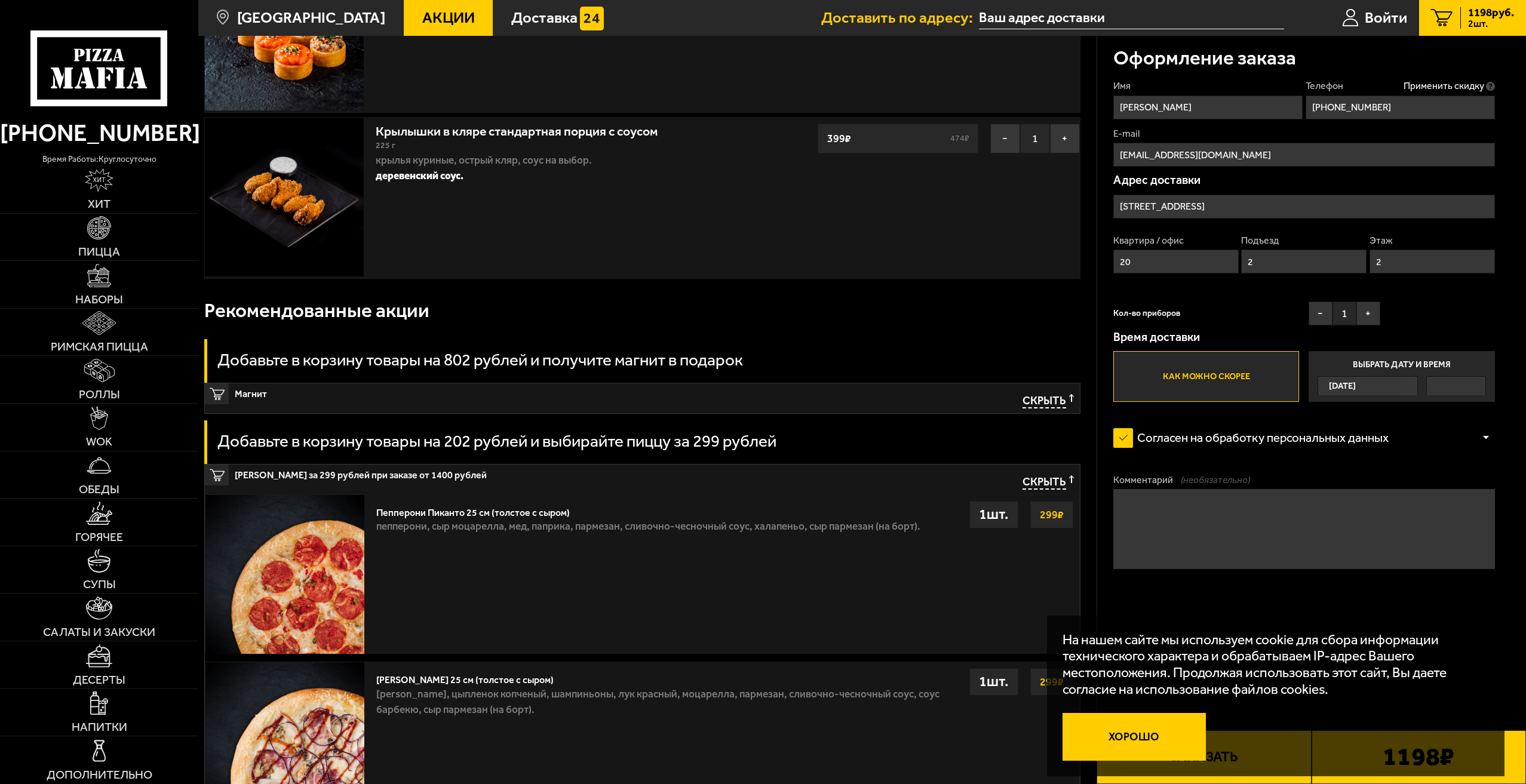
click at [1128, 740] on button "Хорошо" at bounding box center [1134, 736] width 143 height 48
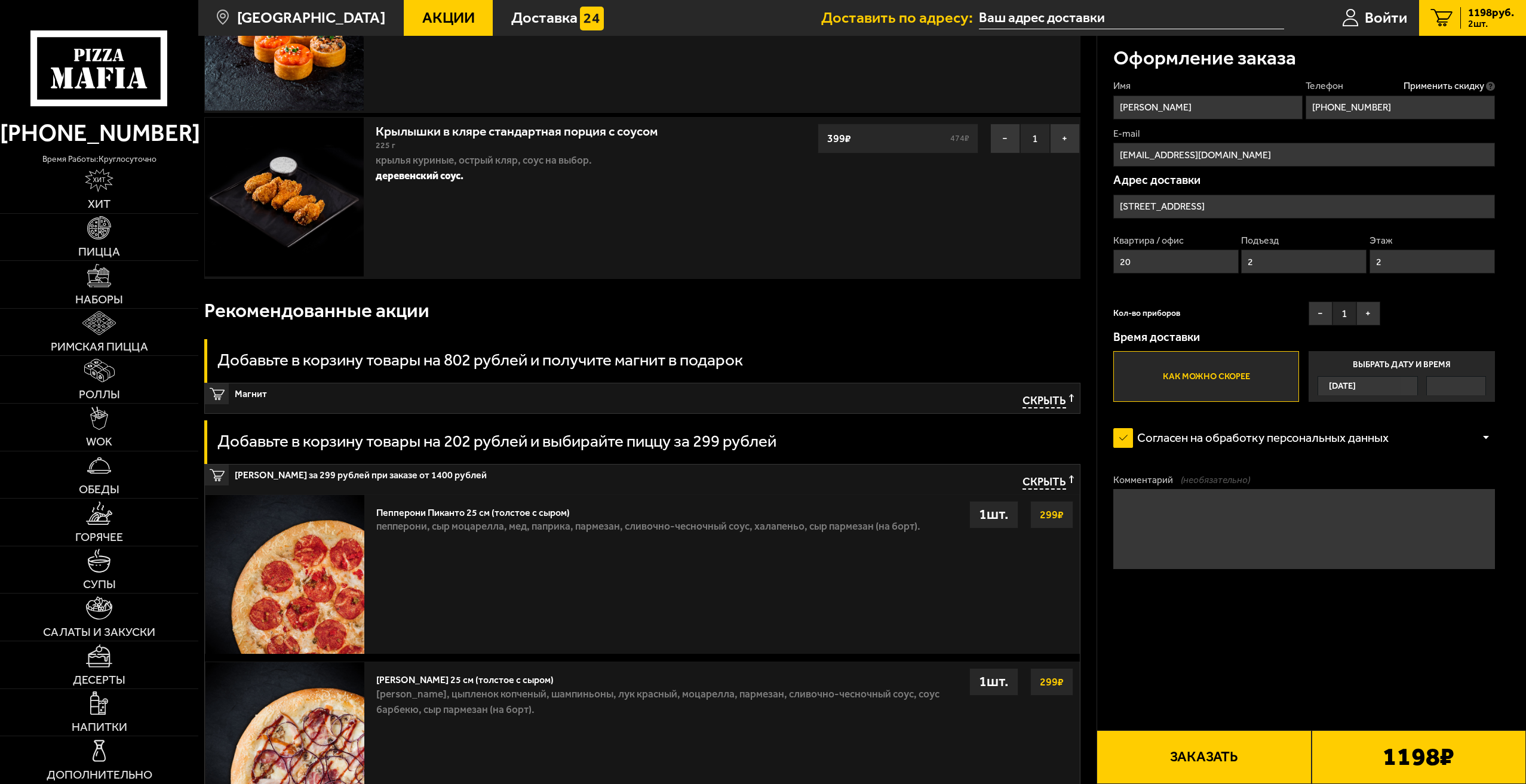
click at [1239, 762] on button "Заказать" at bounding box center [1204, 757] width 215 height 54
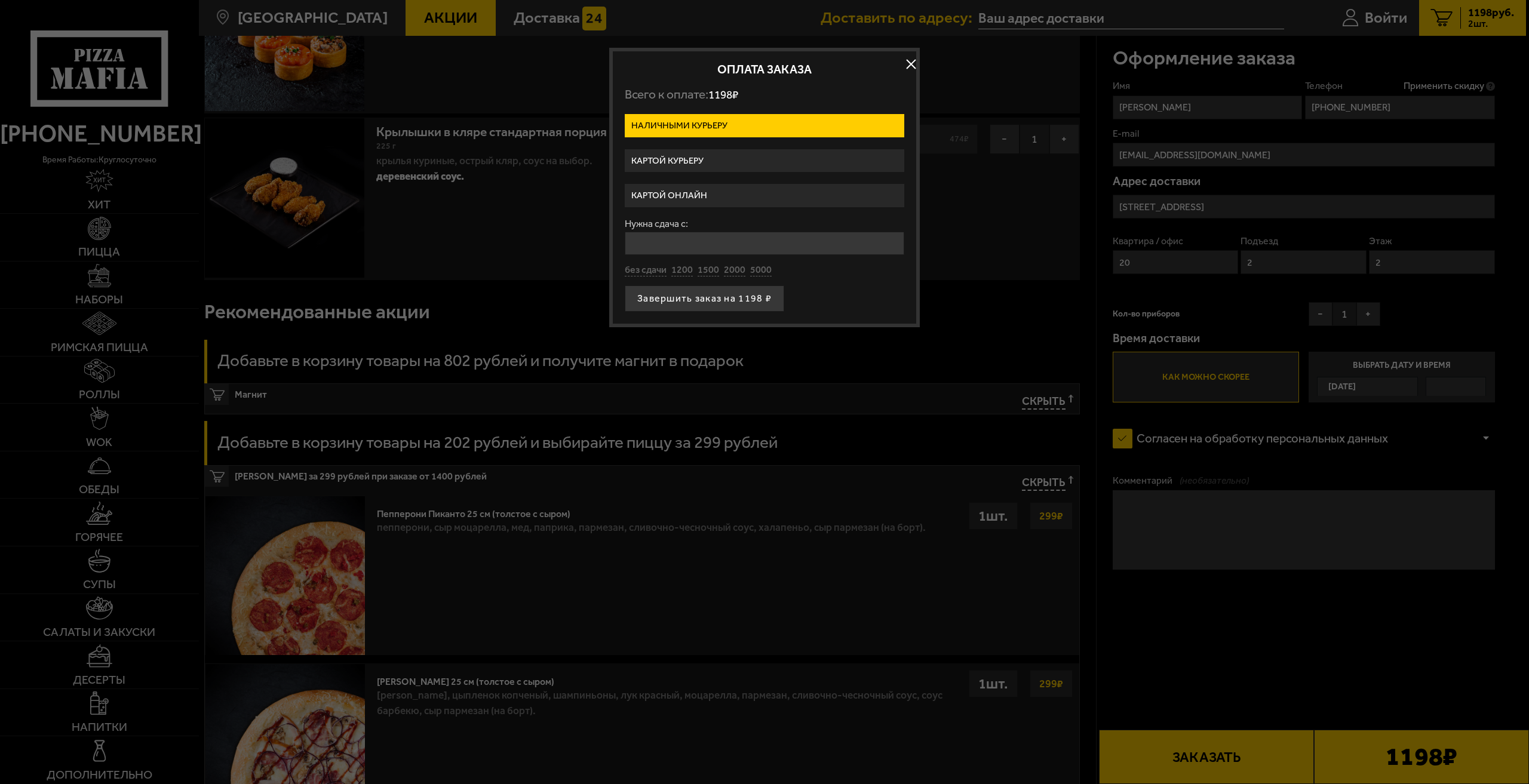
click at [688, 198] on label "Картой онлайн" at bounding box center [764, 195] width 279 height 23
click at [0, 0] on input "Картой онлайн" at bounding box center [0, 0] width 0 height 0
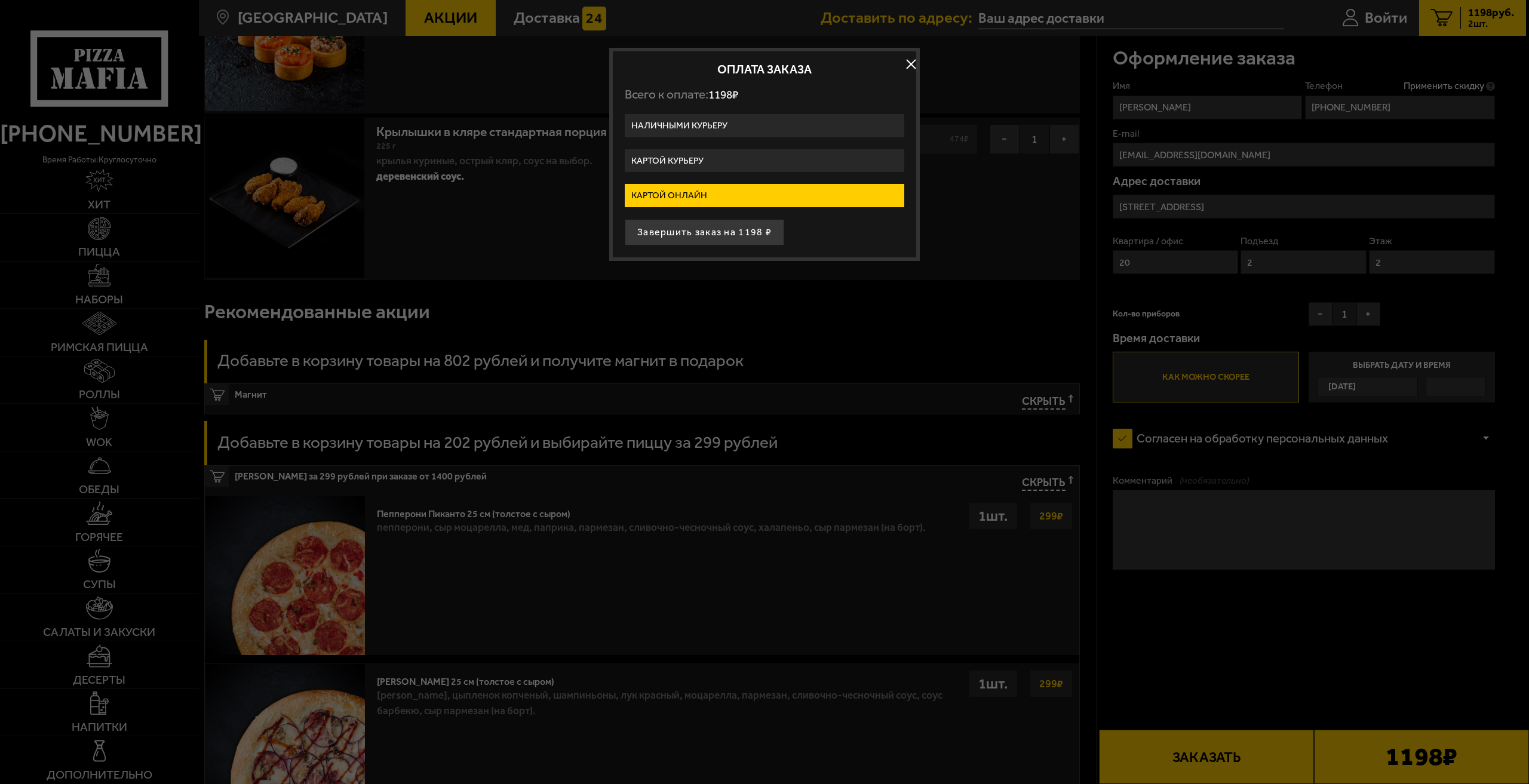
click at [686, 234] on button "Завершить заказ на 1198 ₽" at bounding box center [705, 231] width 159 height 26
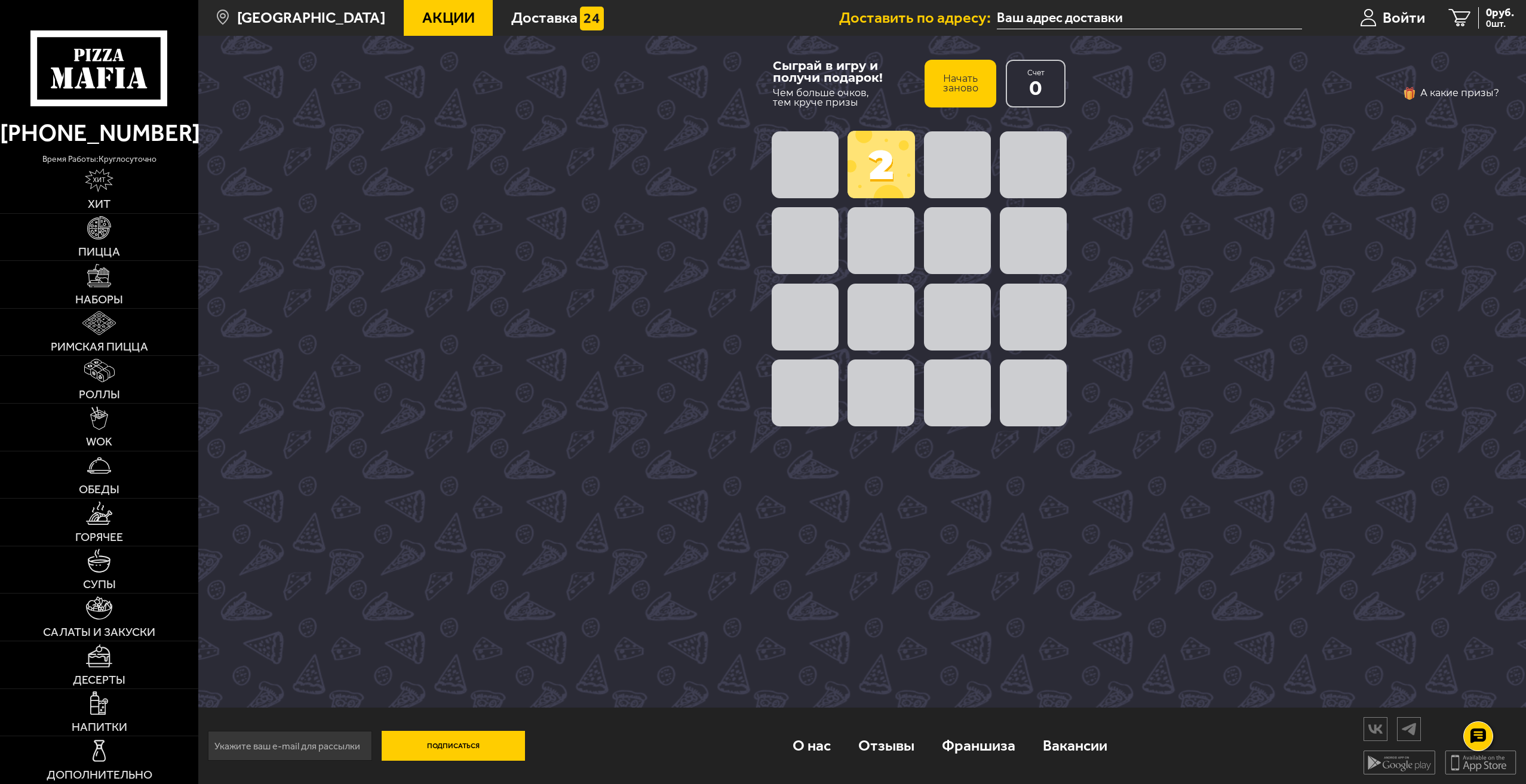
drag, startPoint x: 876, startPoint y: 163, endPoint x: 891, endPoint y: 209, distance: 48.4
click at [891, 209] on div "2" at bounding box center [919, 278] width 305 height 304
drag, startPoint x: 903, startPoint y: 156, endPoint x: 908, endPoint y: 148, distance: 9.4
click at [908, 148] on span at bounding box center [881, 164] width 67 height 67
drag, startPoint x: 1023, startPoint y: 149, endPoint x: 1022, endPoint y: 130, distance: 19.0
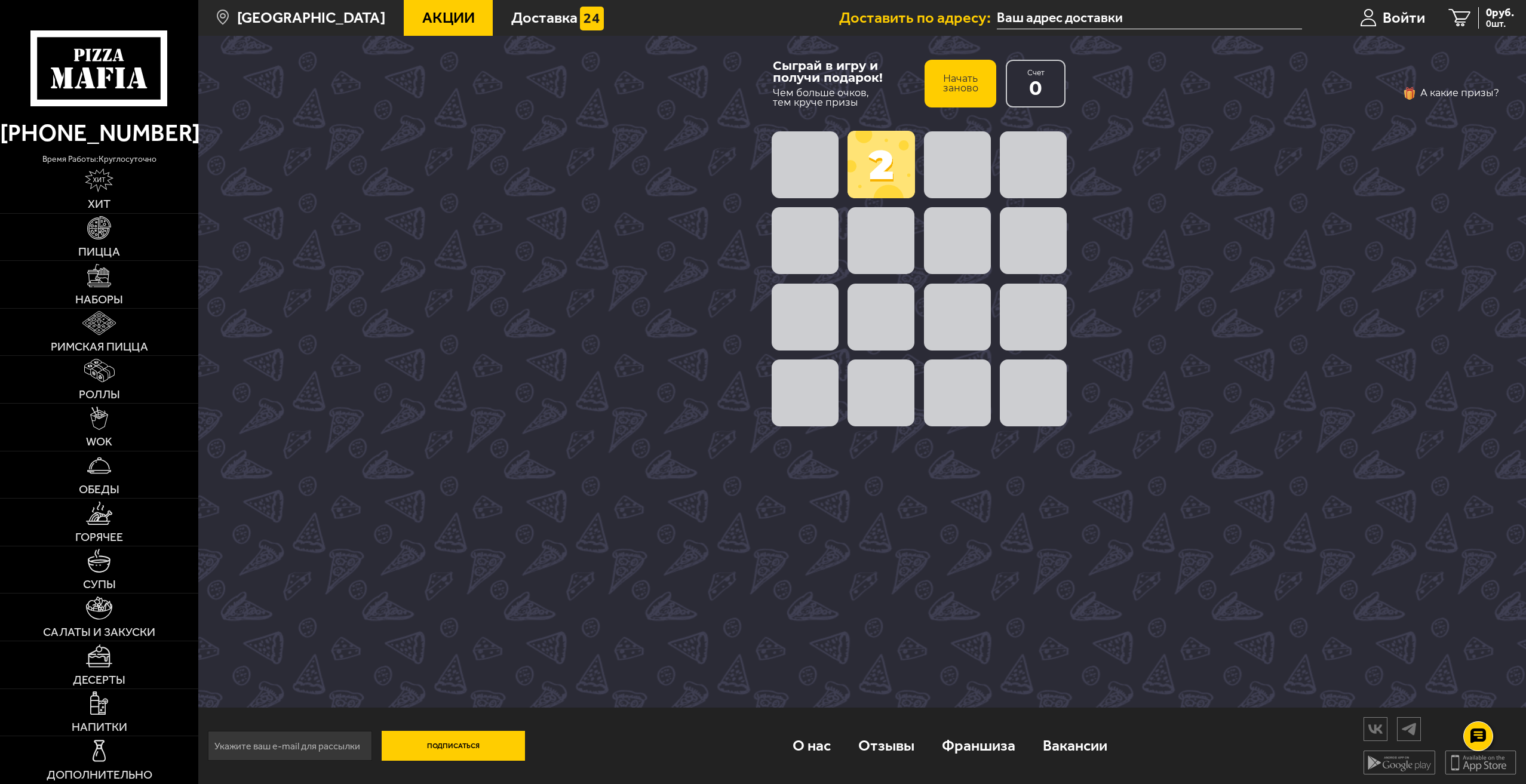
click at [1028, 137] on div at bounding box center [919, 164] width 305 height 76
click at [881, 162] on span at bounding box center [881, 164] width 67 height 67
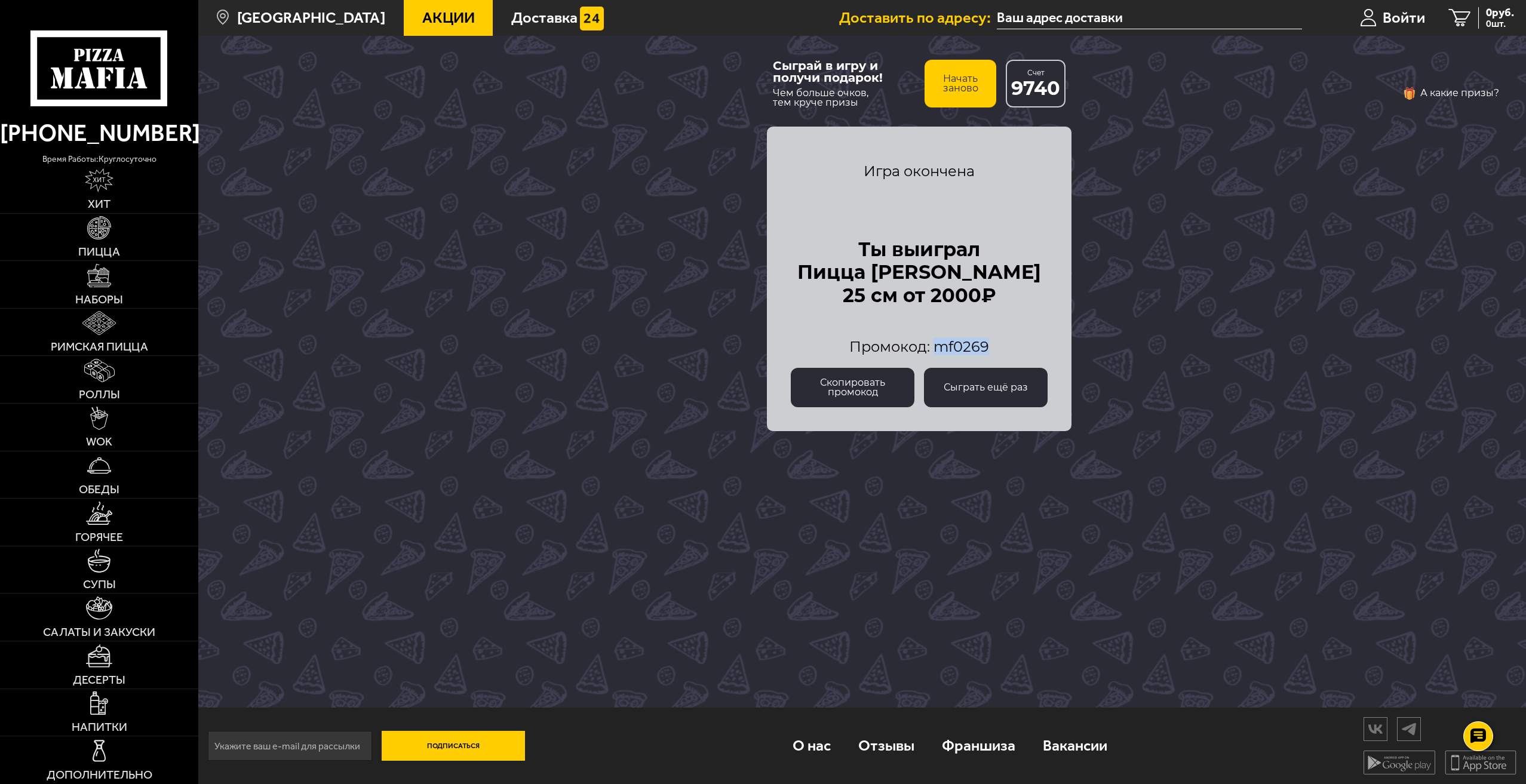
drag, startPoint x: 988, startPoint y: 350, endPoint x: 939, endPoint y: 345, distance: 49.3
click at [939, 345] on span "Промокод: mf0269" at bounding box center [919, 346] width 140 height 18
copy span "mf0269"
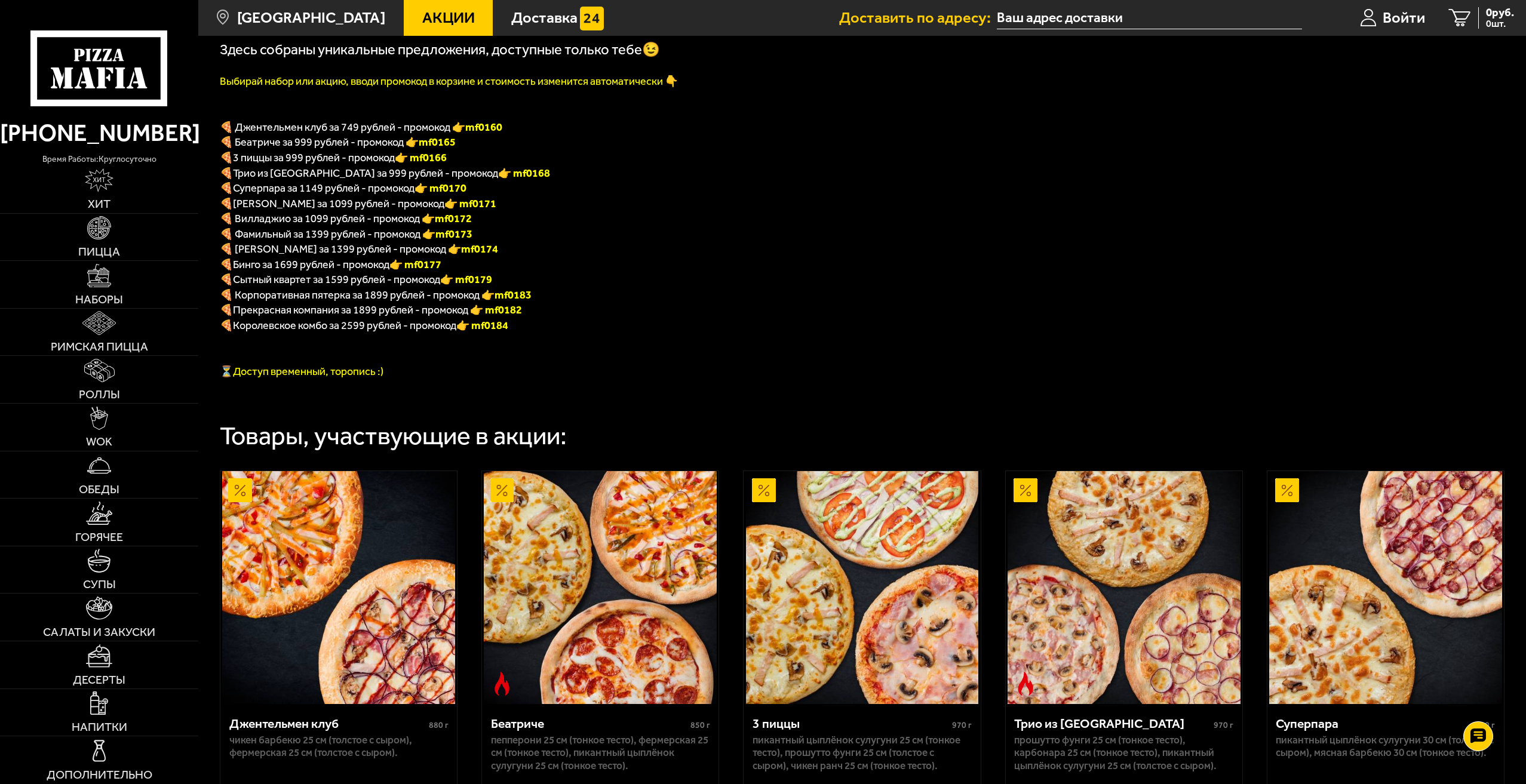
scroll to position [299, 0]
